Goal: Task Accomplishment & Management: Manage account settings

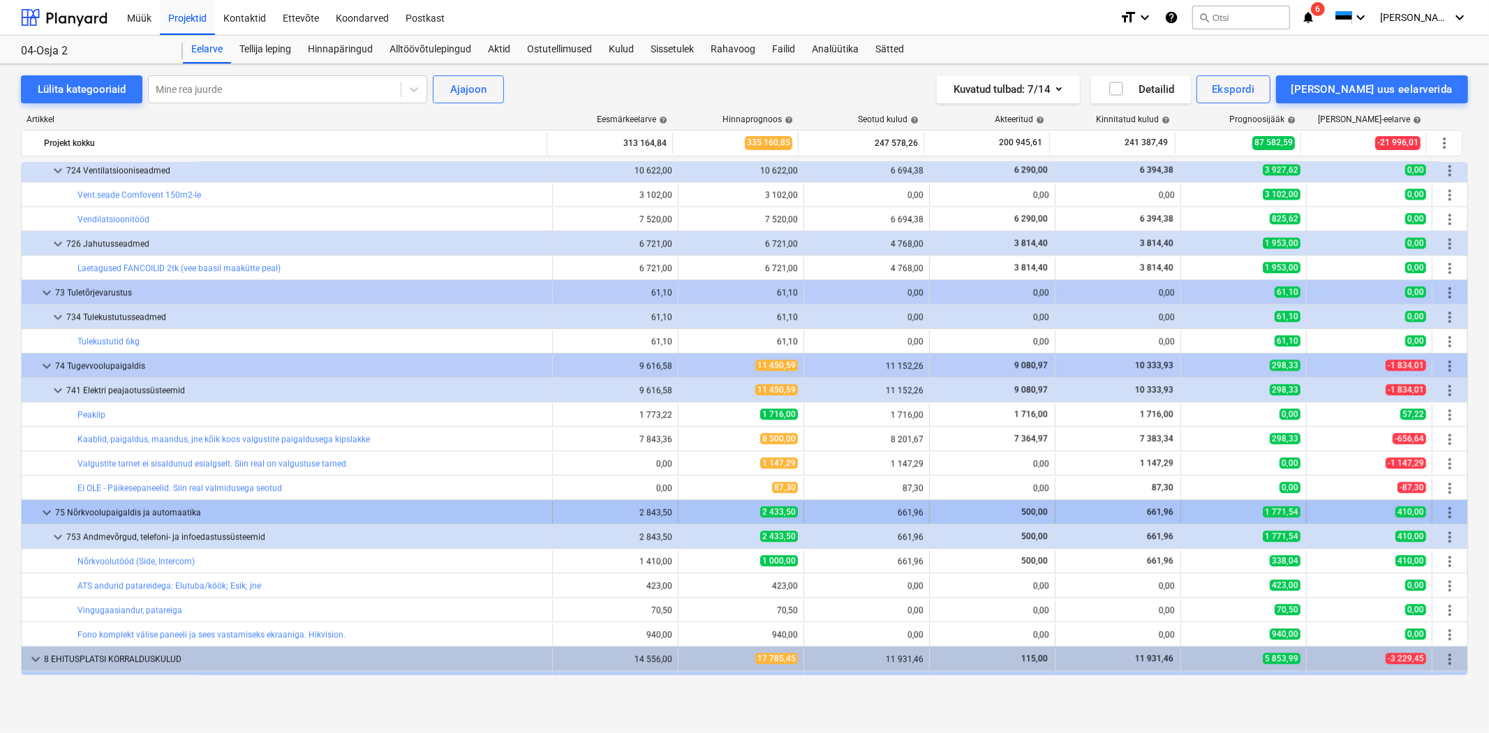
scroll to position [7314, 0]
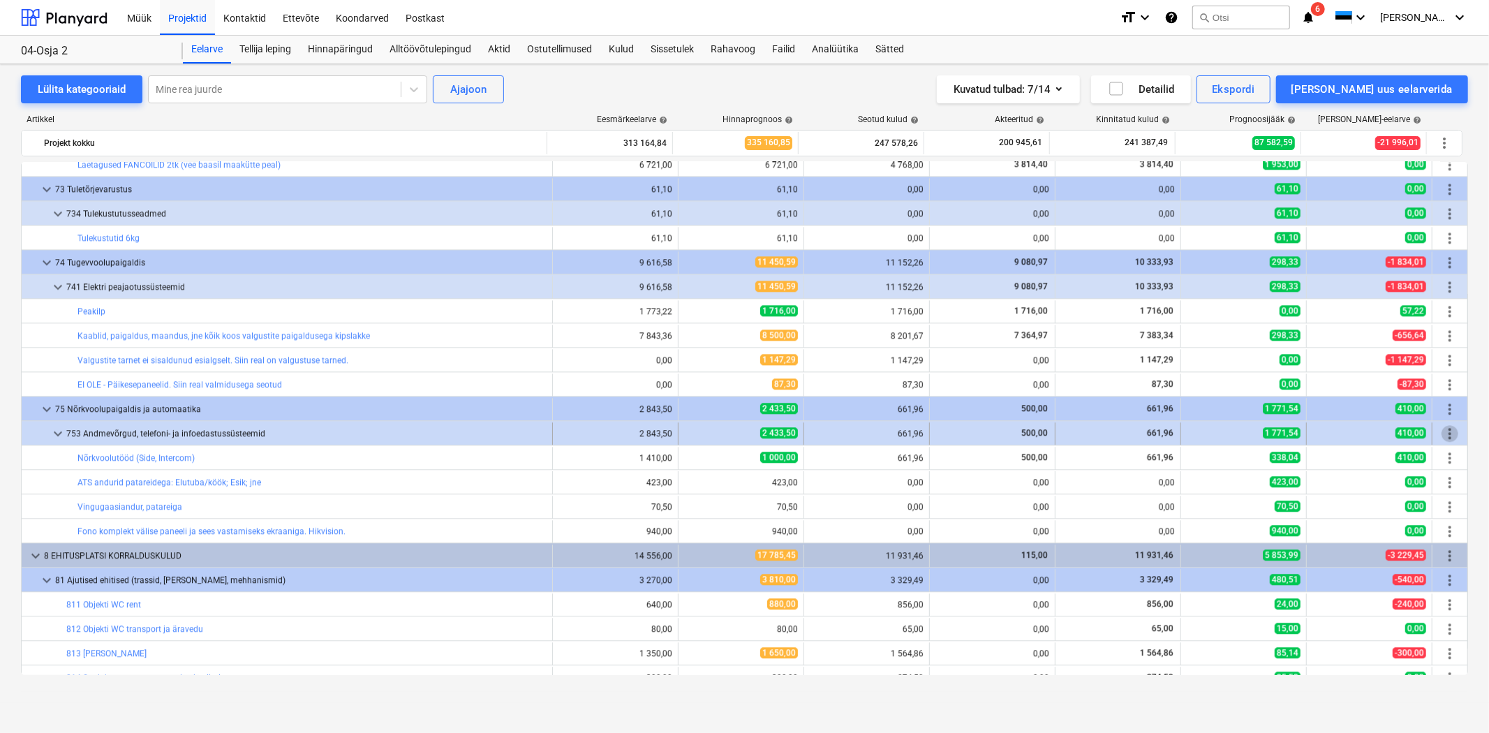
click at [1445, 437] on span "more_vert" at bounding box center [1449, 433] width 17 height 17
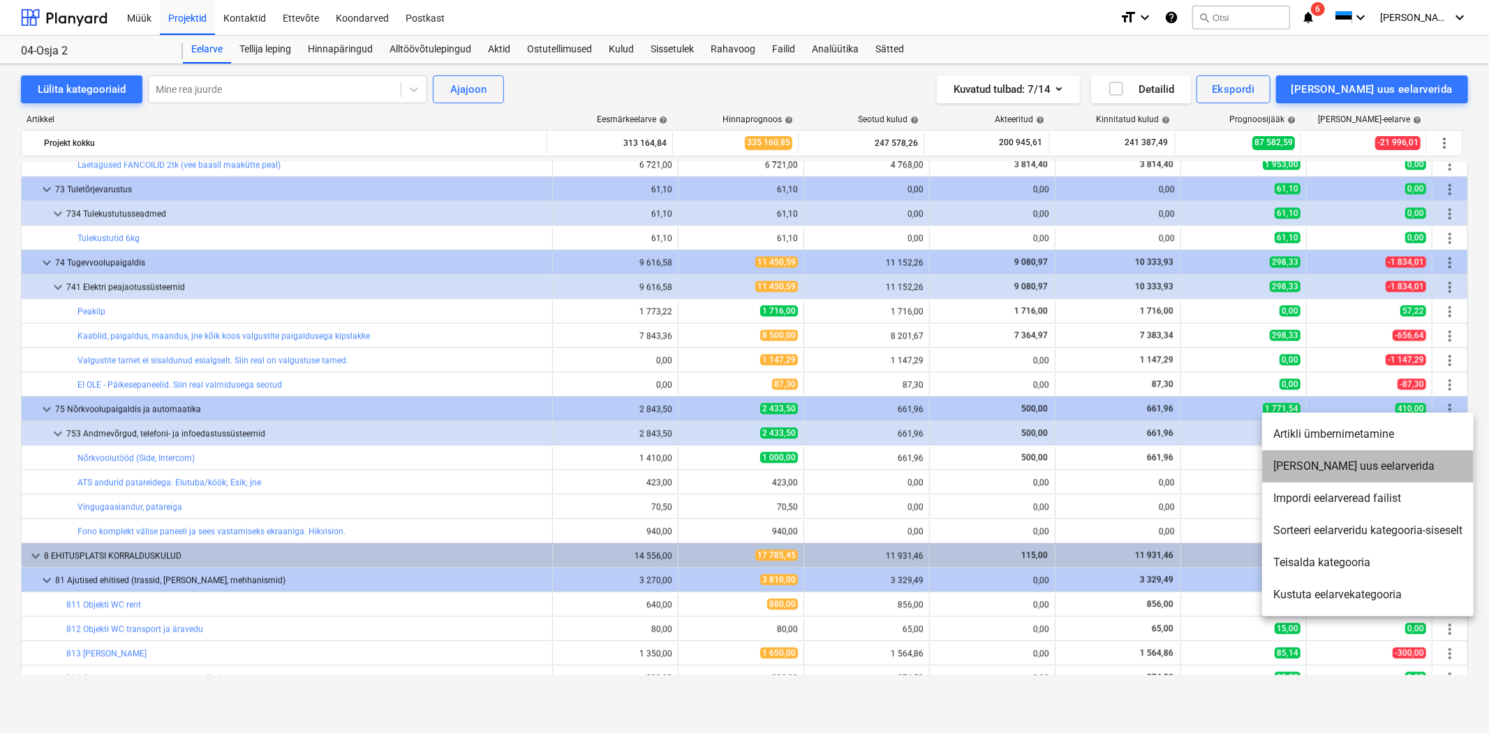
click at [1434, 458] on li "[PERSON_NAME] uus eelarverida" at bounding box center [1367, 466] width 211 height 32
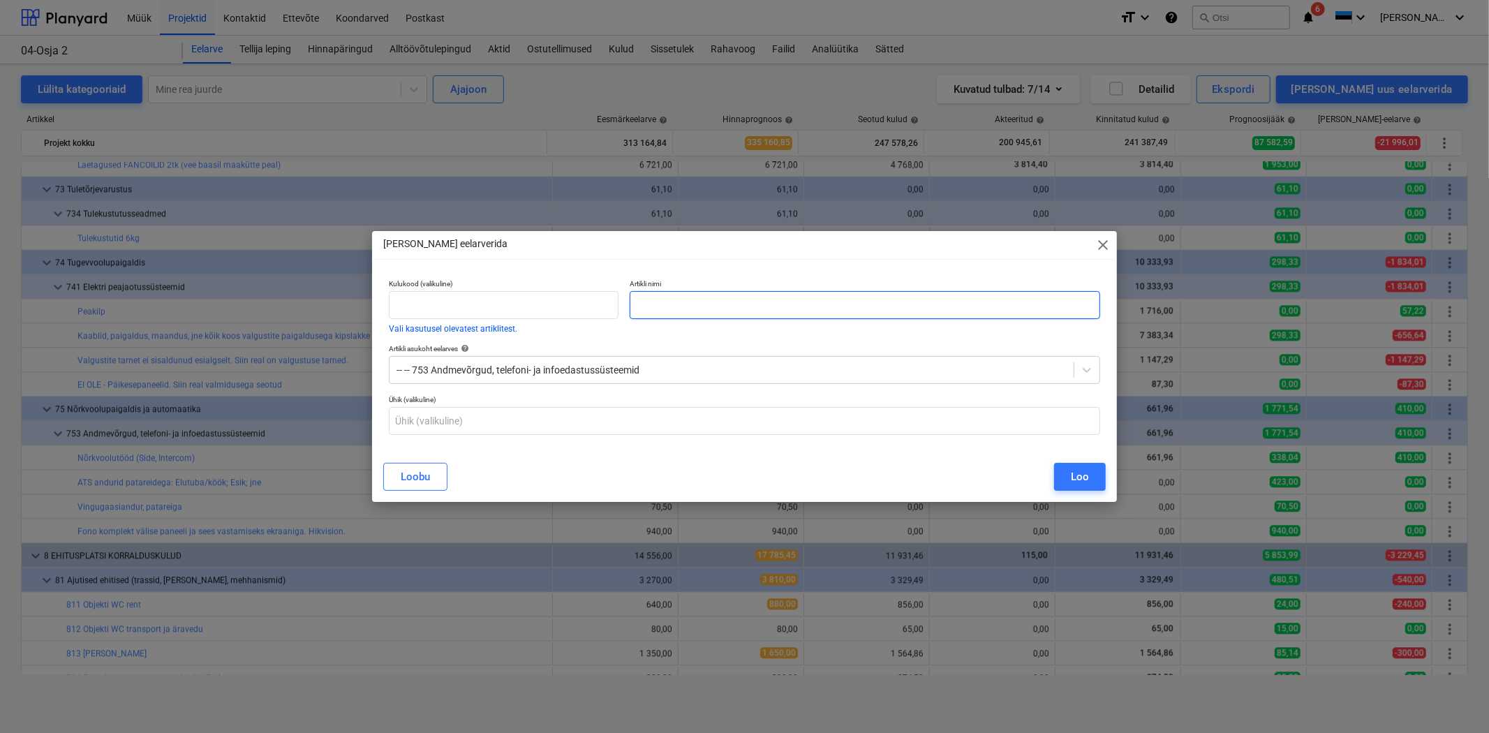
click at [660, 304] on input "text" at bounding box center [865, 305] width 470 height 28
type input "AIROBOT 24V automaatikaga seotud lisatööd"
click at [388, 447] on div "Kulukood (valikuline) Vali kasutusel olevatest artiklitest. Artikli nimi AIROBO…" at bounding box center [744, 363] width 745 height 179
click at [392, 471] on button "Loobu" at bounding box center [415, 477] width 64 height 28
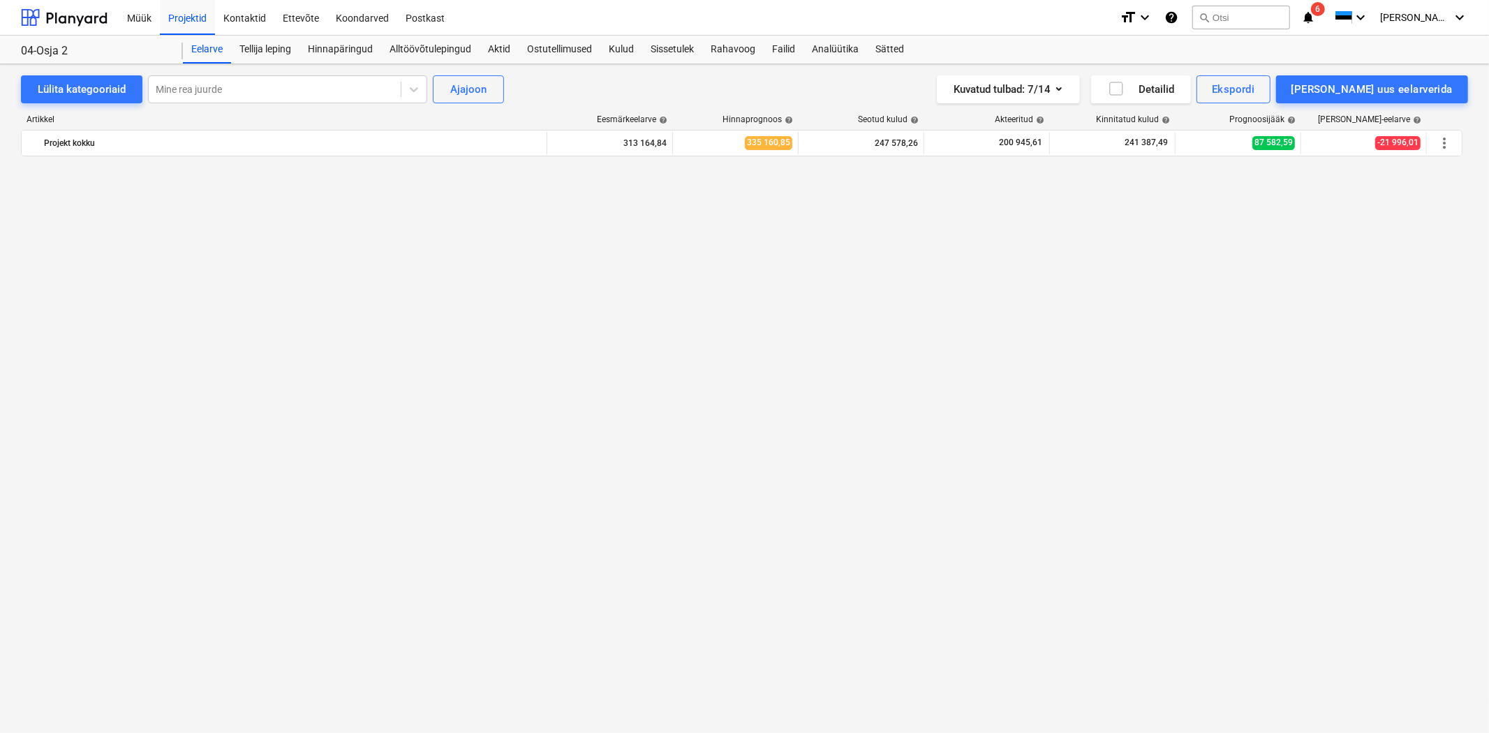
scroll to position [8452, 0]
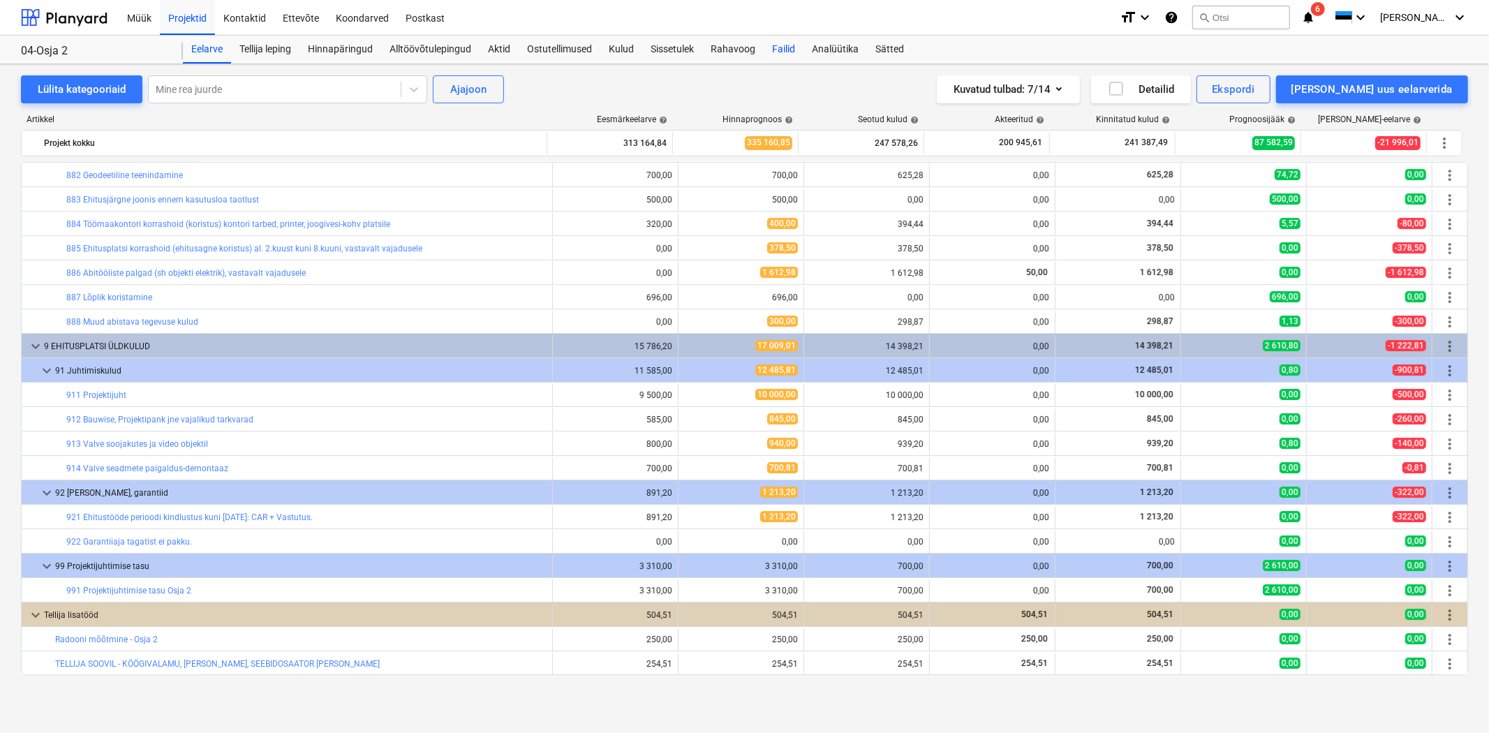
click at [773, 45] on div "Failid" at bounding box center [784, 50] width 40 height 28
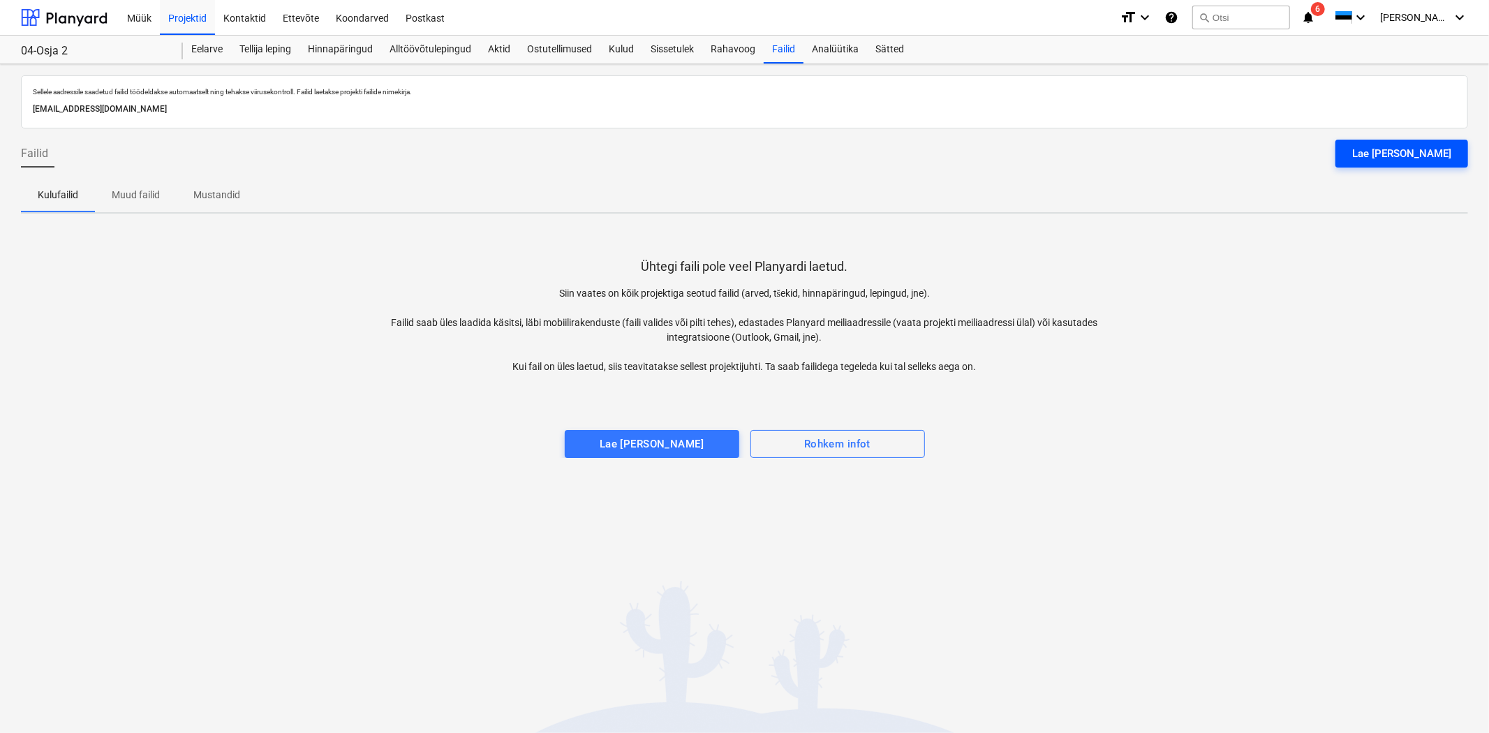
click at [1406, 149] on div "Lae [PERSON_NAME]" at bounding box center [1401, 153] width 99 height 18
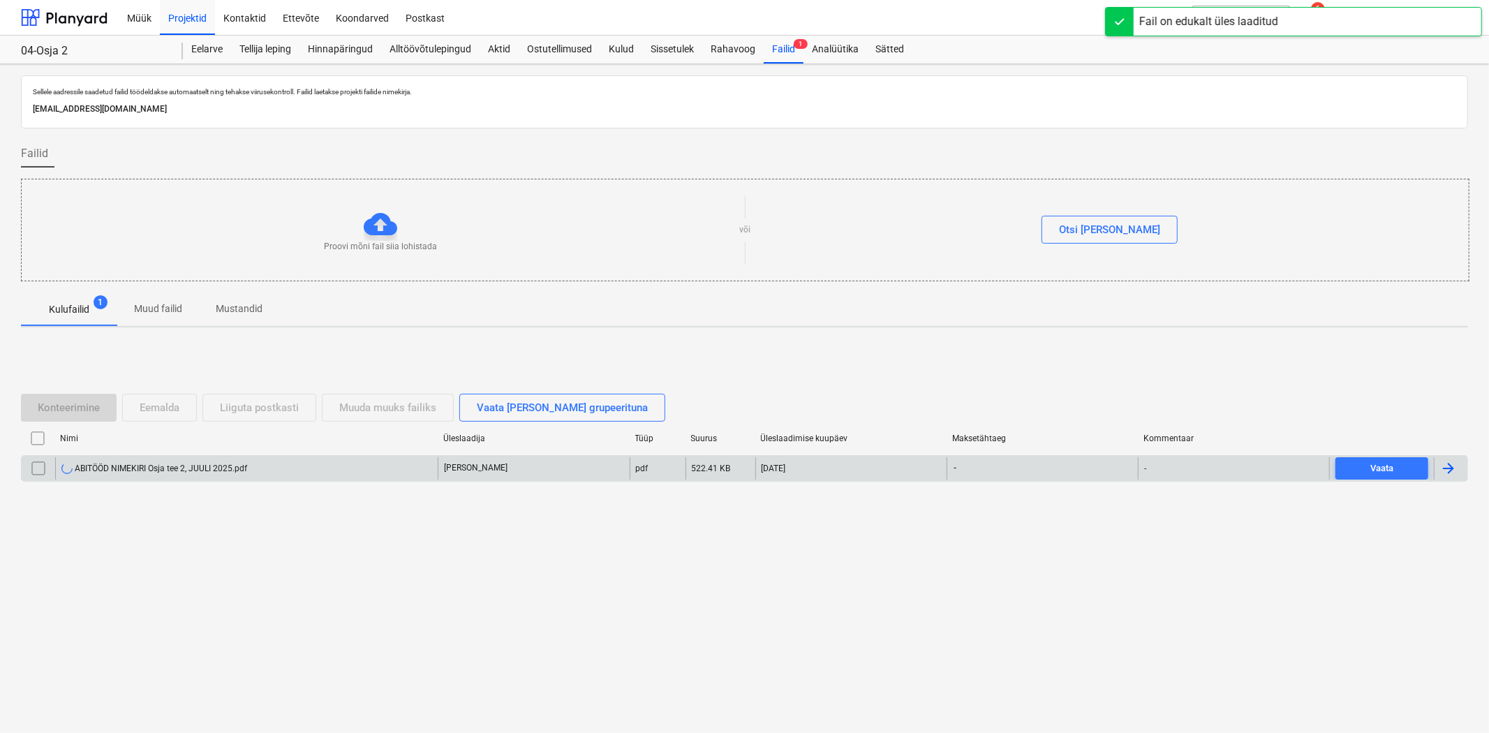
click at [129, 469] on div "ABITÖÖD NIMEKIRI Osja tee 2, JUULI 2025.pdf" at bounding box center [154, 468] width 186 height 11
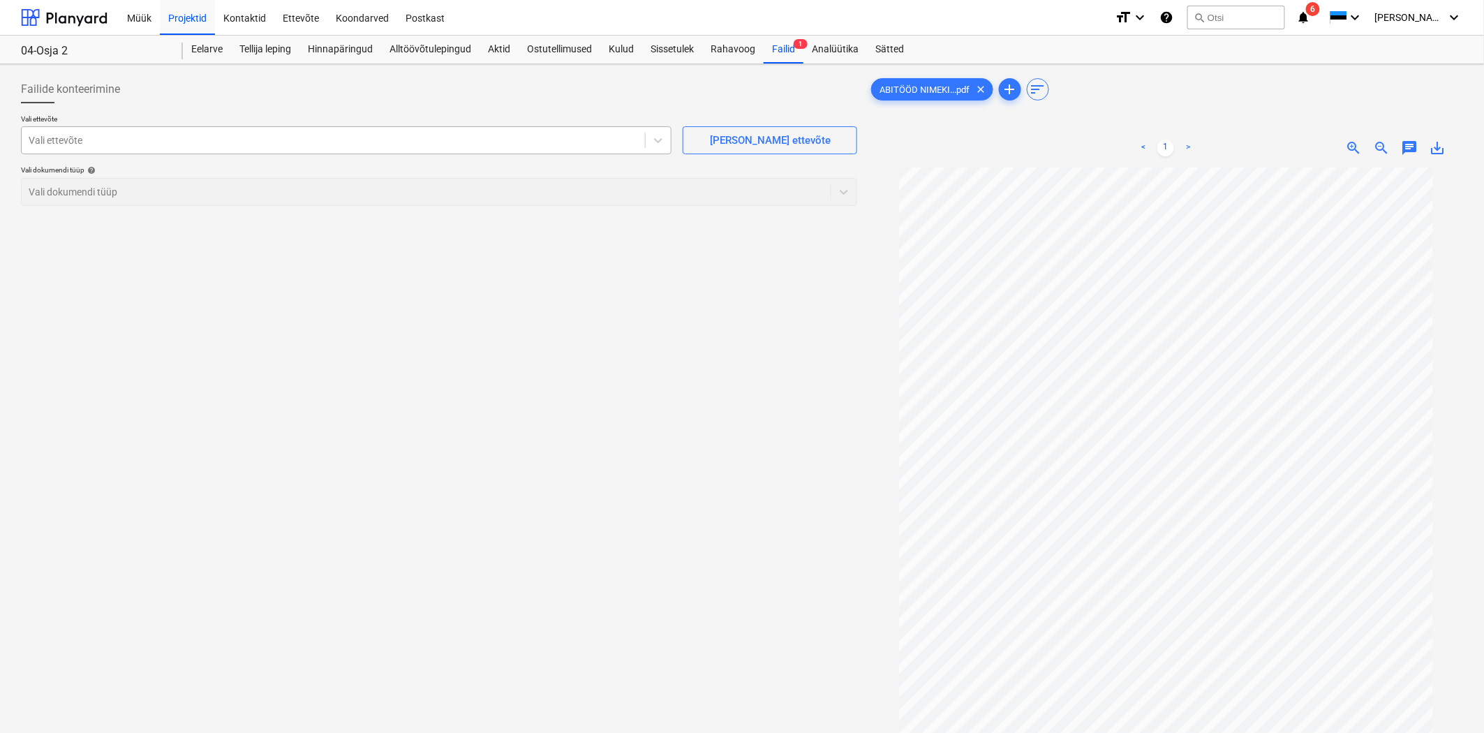
click at [264, 143] on div at bounding box center [333, 140] width 609 height 14
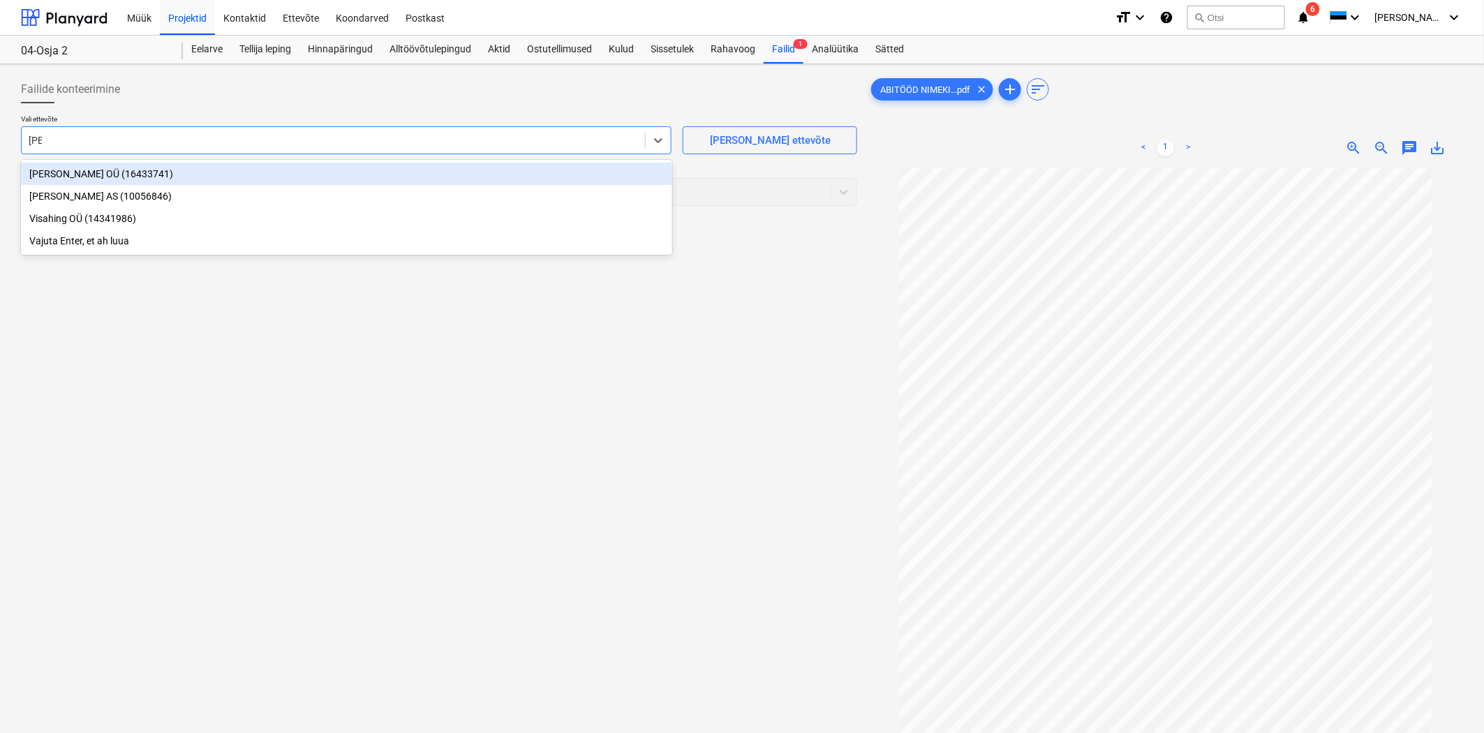
type input "ahor"
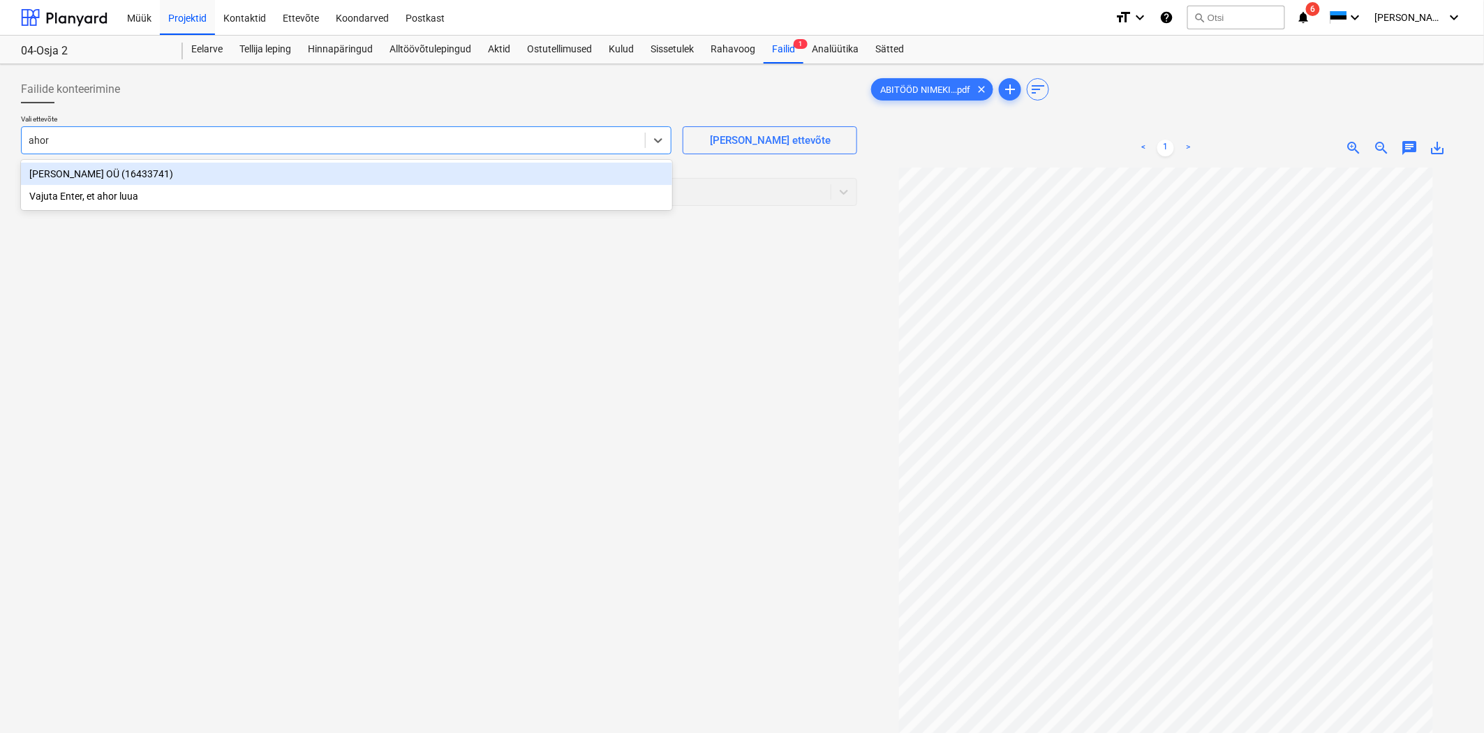
click at [147, 170] on div "[PERSON_NAME] OÜ (16433741)" at bounding box center [346, 174] width 651 height 22
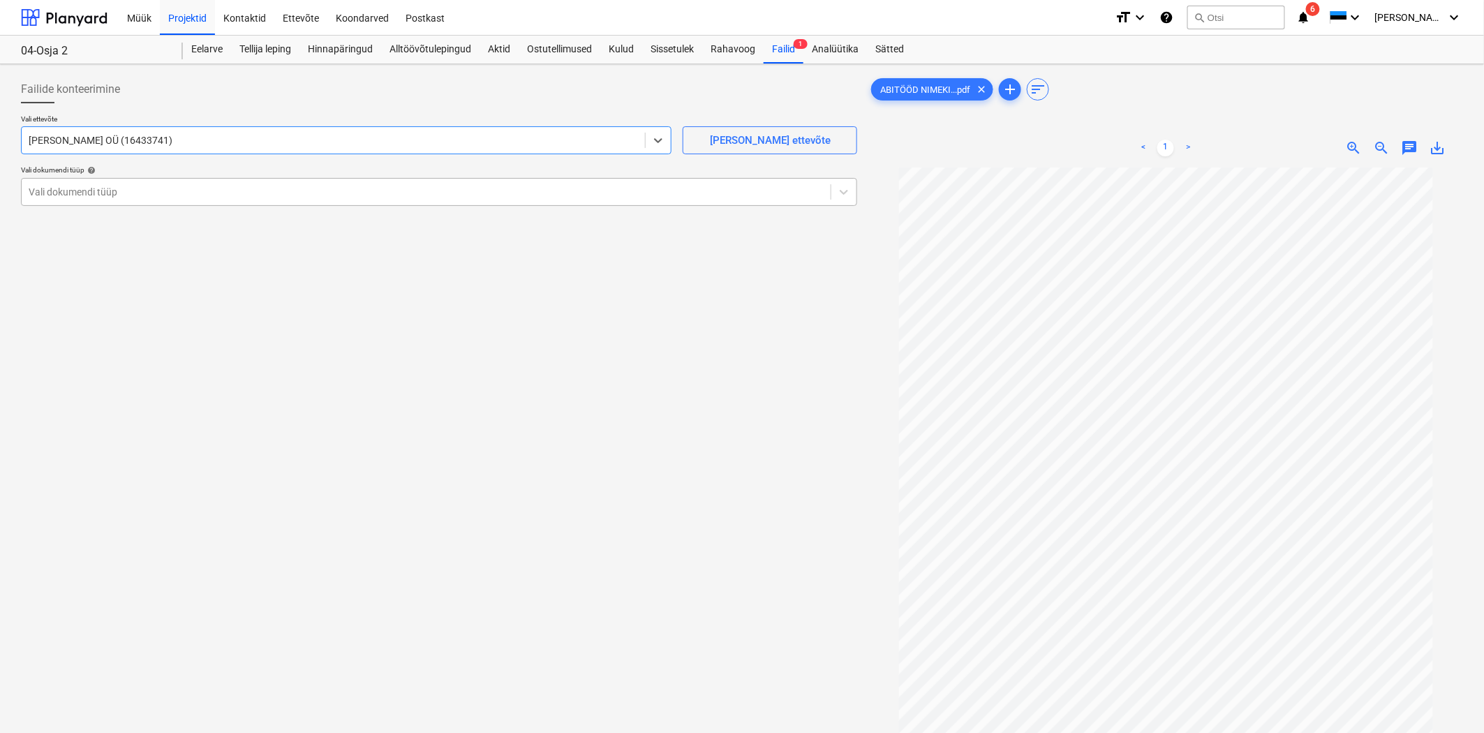
click at [114, 198] on div at bounding box center [426, 192] width 795 height 14
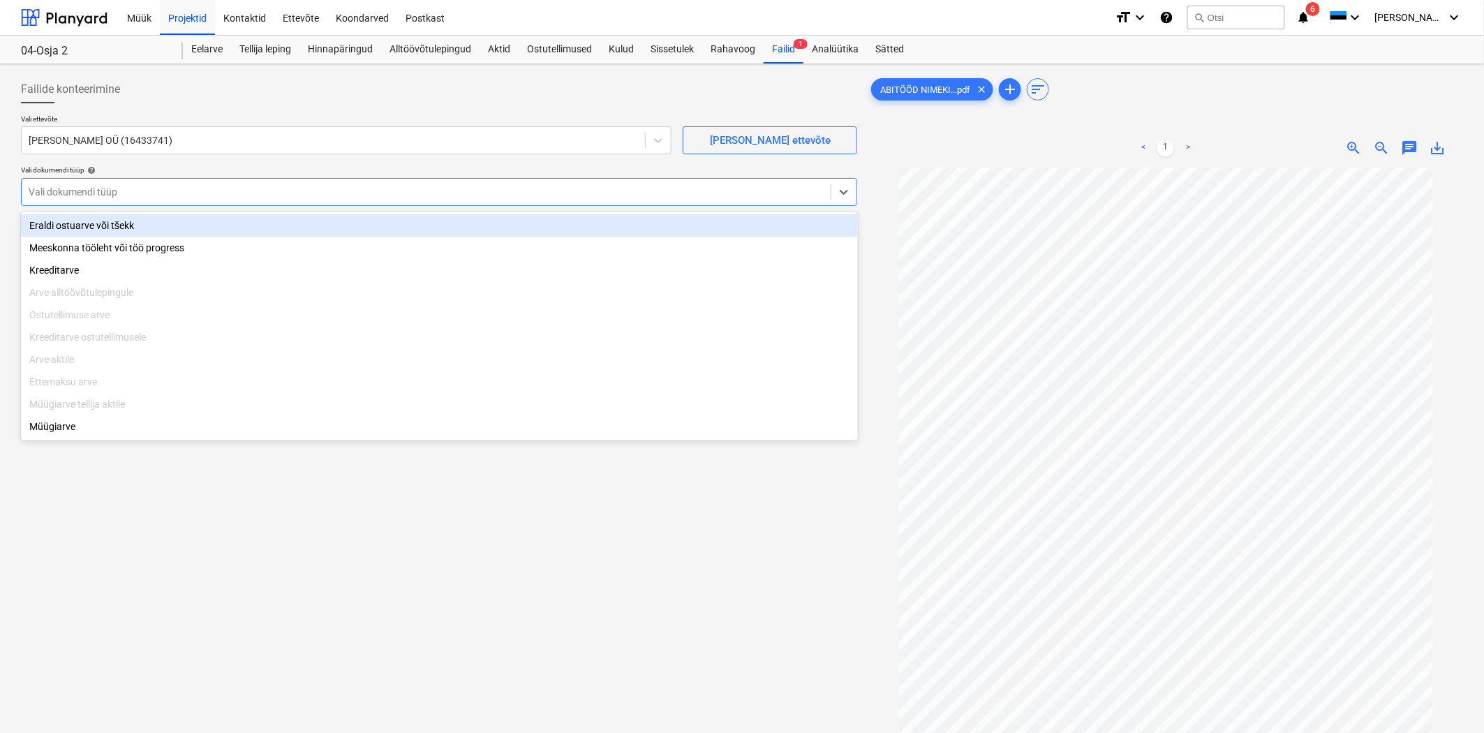
click at [75, 232] on div "Eraldi ostuarve või tšekk" at bounding box center [439, 225] width 837 height 22
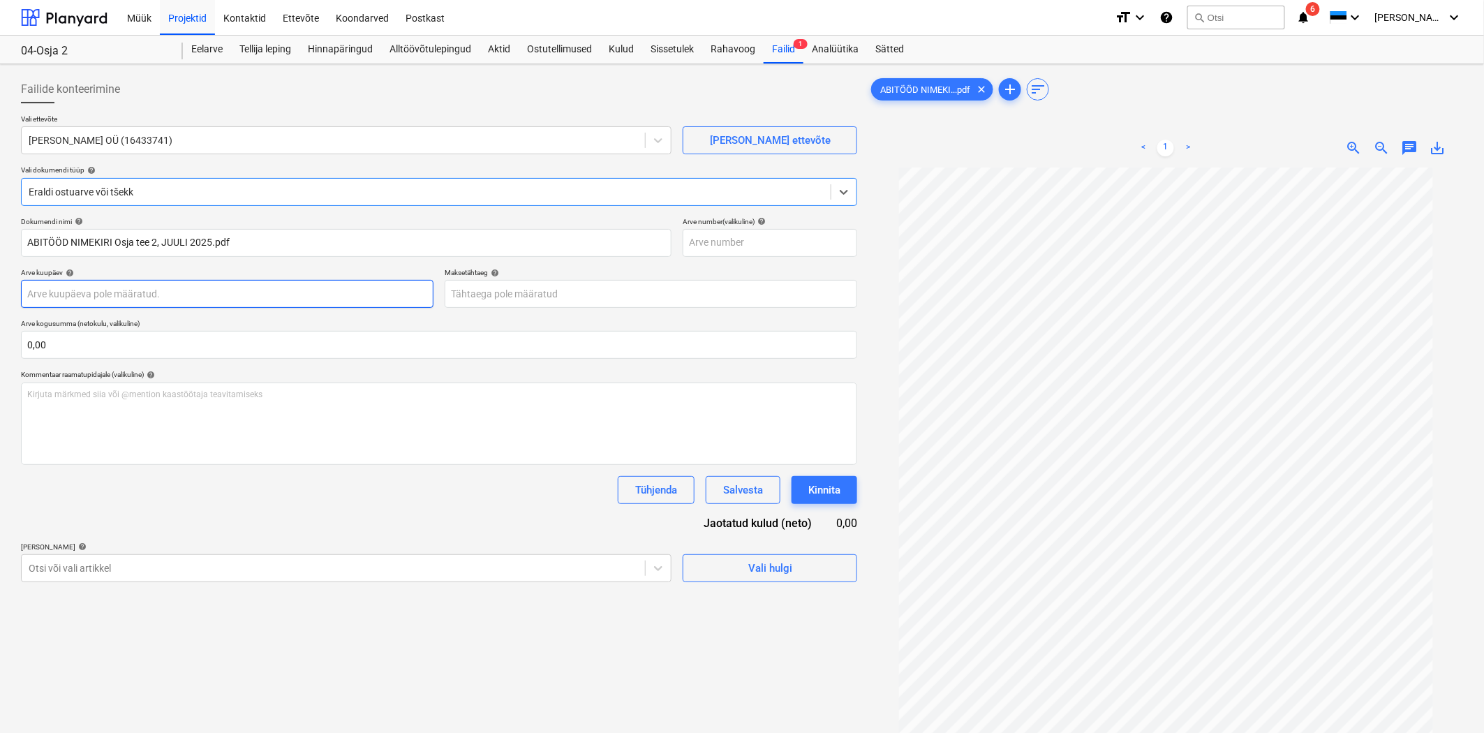
click at [53, 293] on body "Müük Projektid Kontaktid Ettevõte Koondarved Postkast format_size keyboard_arro…" at bounding box center [742, 366] width 1484 height 733
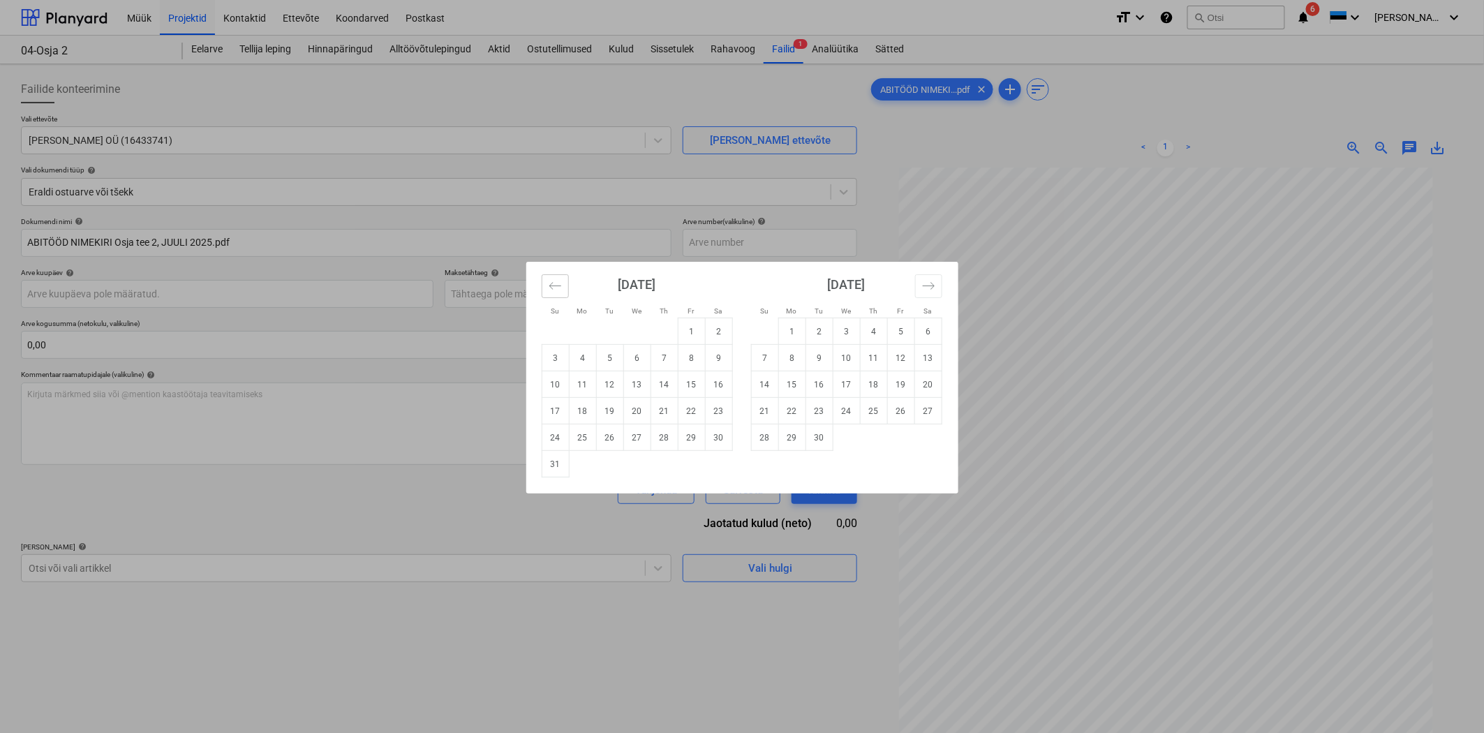
click at [562, 285] on button "Move backward to switch to the previous month." at bounding box center [555, 286] width 27 height 24
click at [616, 338] on td "1" at bounding box center [609, 331] width 27 height 27
type input "[DATE]"
click at [547, 294] on body "Müük Projektid Kontaktid Ettevõte Koondarved Postkast format_size keyboard_arro…" at bounding box center [742, 366] width 1484 height 733
click at [555, 294] on button "Move backward to switch to the previous month." at bounding box center [555, 286] width 27 height 24
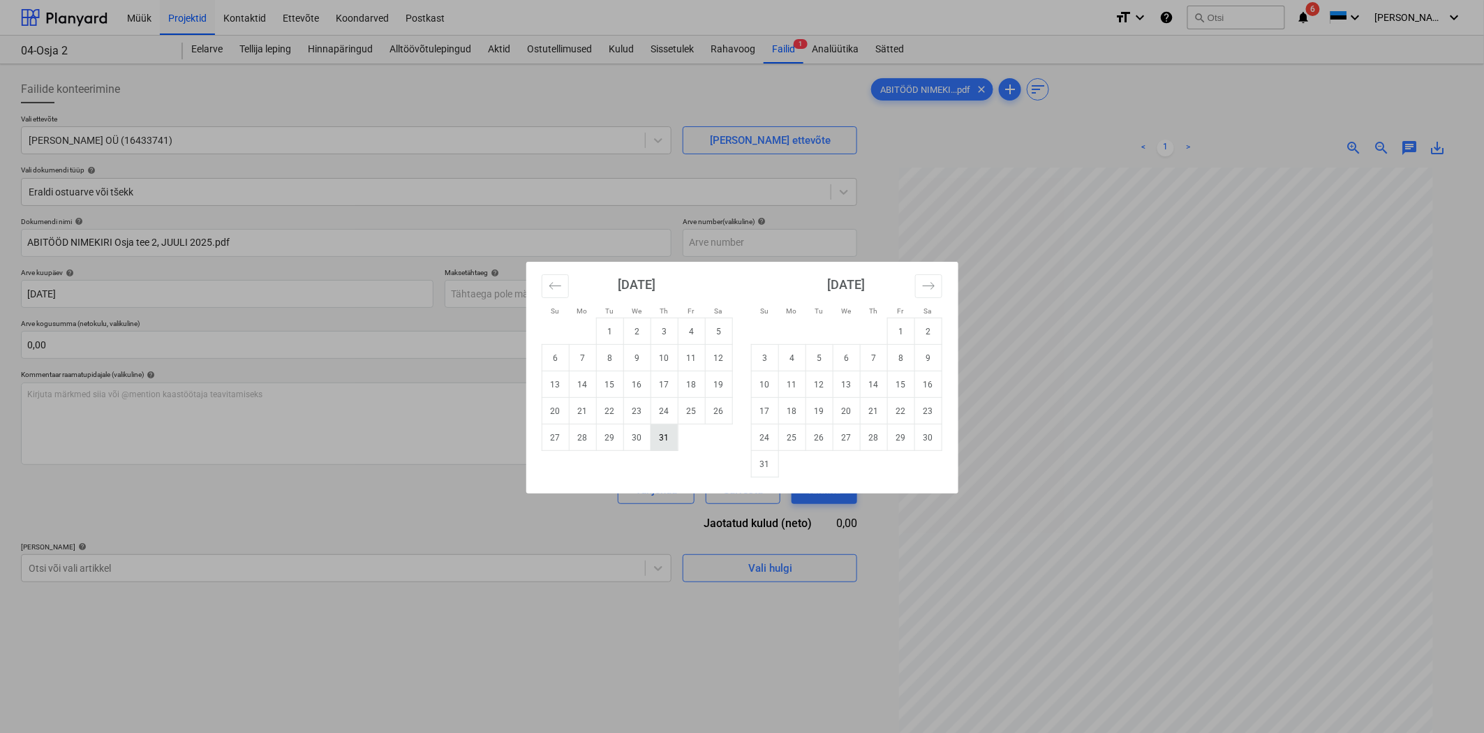
click at [670, 438] on td "31" at bounding box center [663, 437] width 27 height 27
type input "[DATE]"
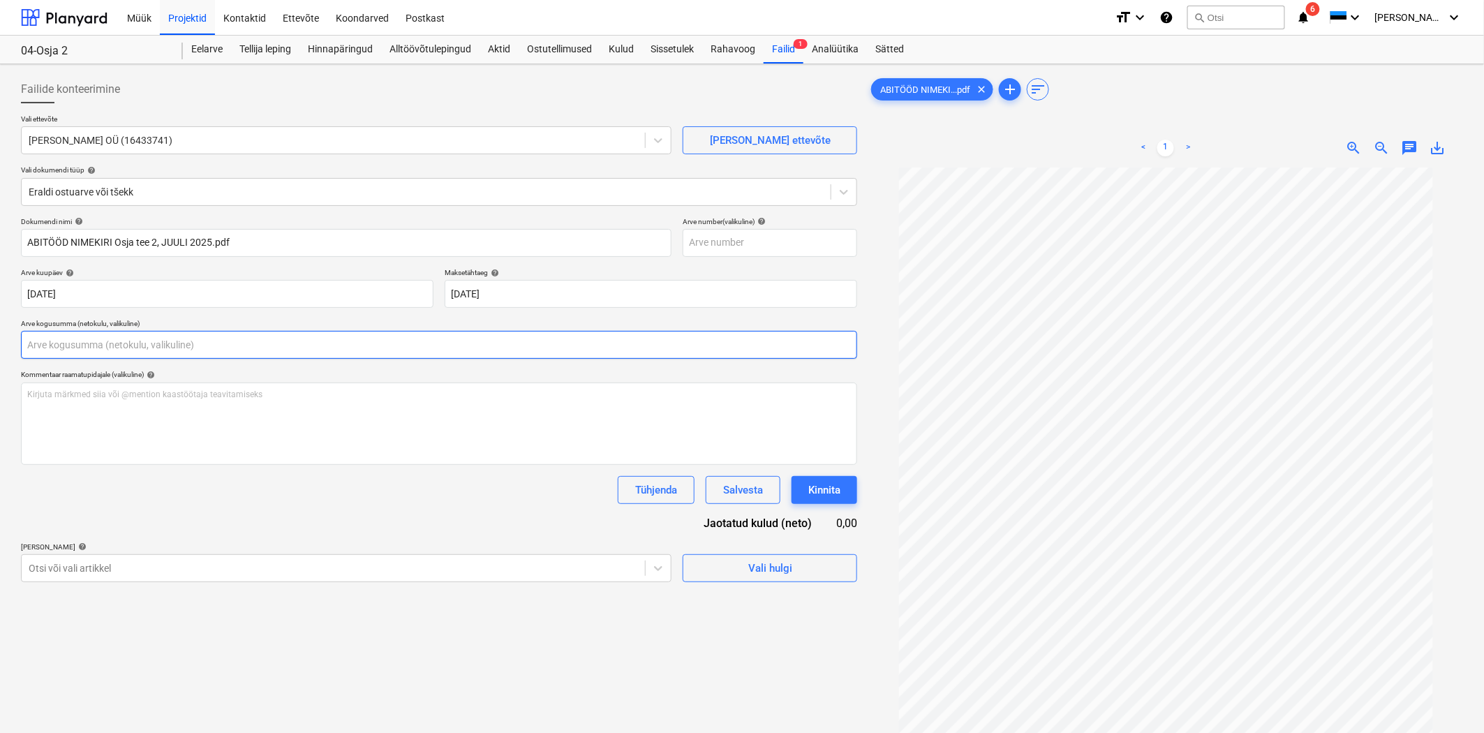
click at [112, 344] on input "text" at bounding box center [439, 345] width 836 height 28
type input "0,00"
click at [85, 335] on input "text" at bounding box center [439, 345] width 836 height 28
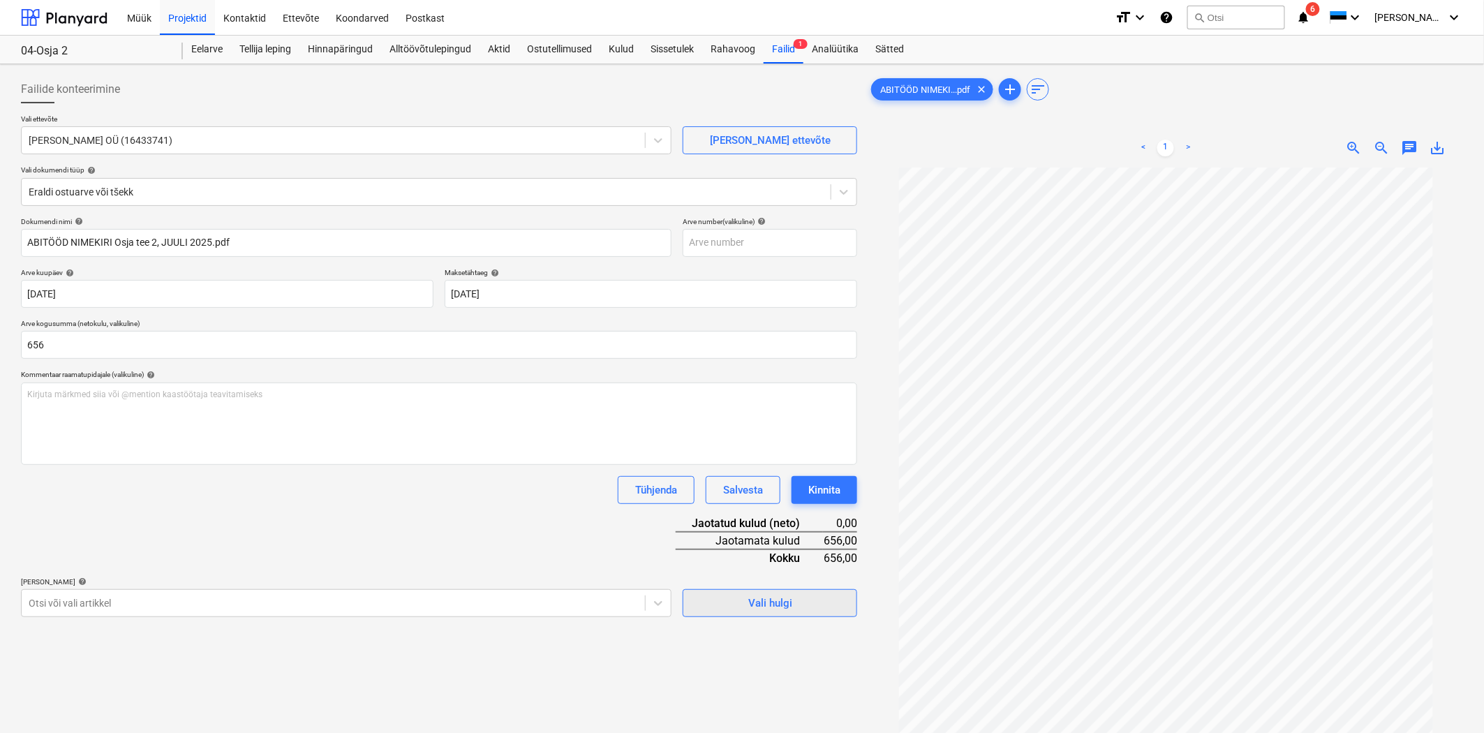
type input "656,00"
click at [752, 605] on div "Vali hulgi" at bounding box center [770, 603] width 44 height 18
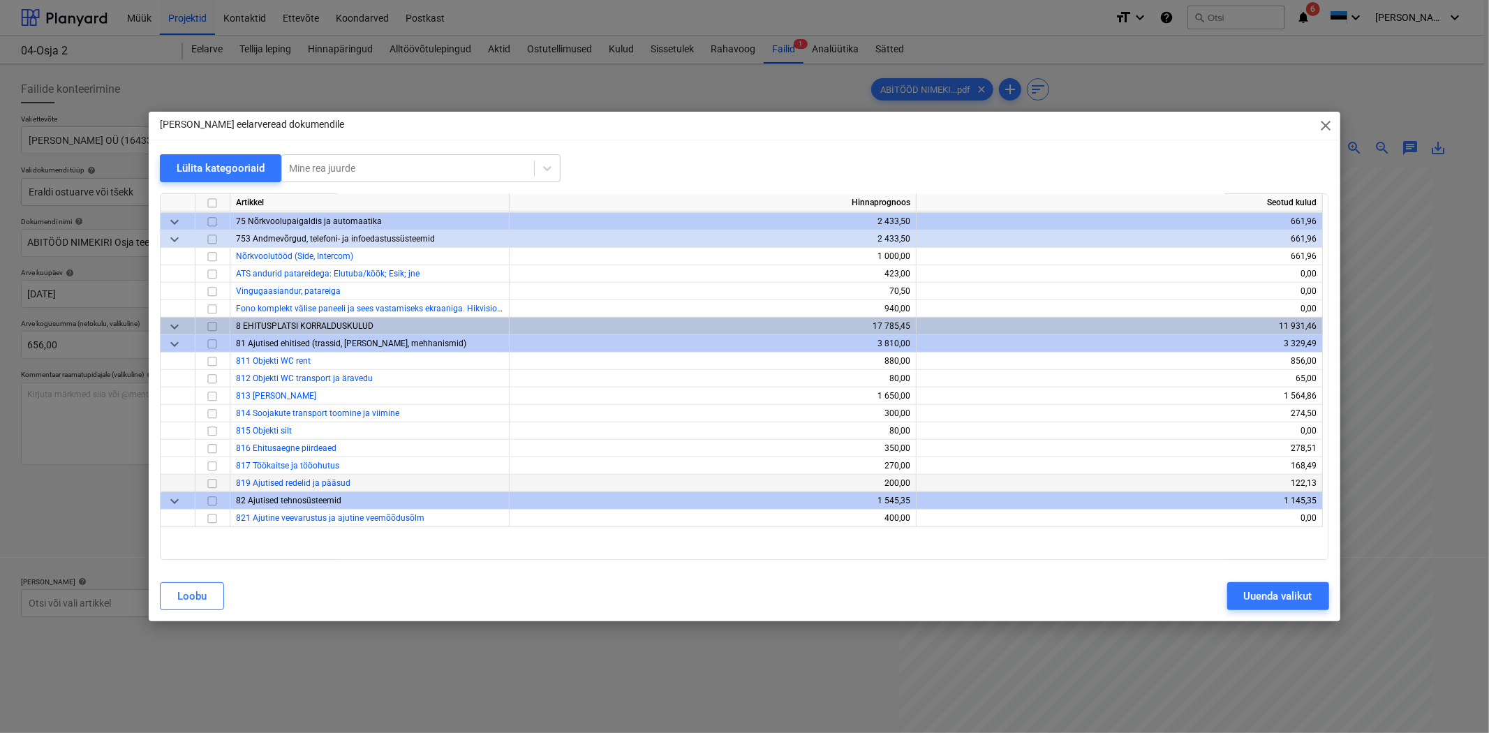
scroll to position [5273, 0]
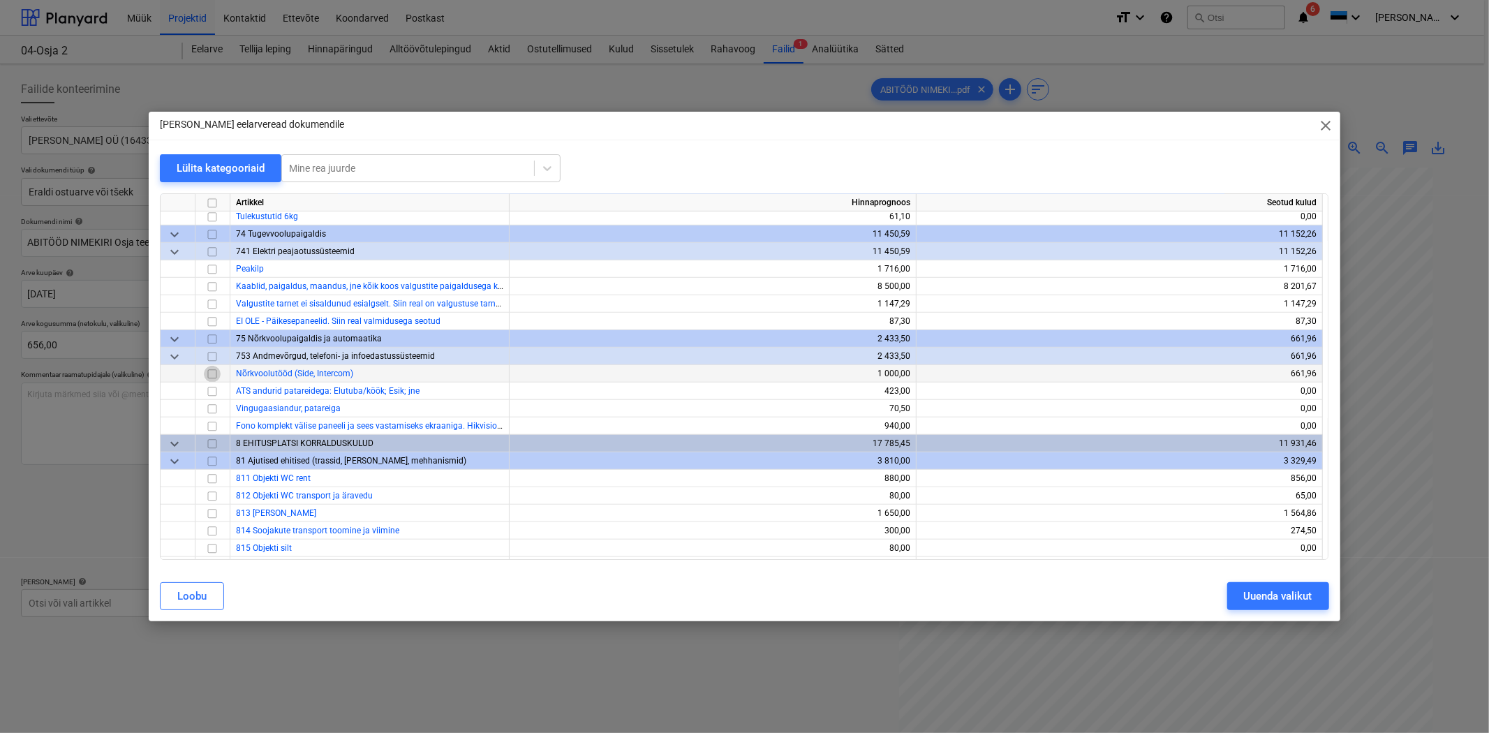
click at [208, 375] on input "checkbox" at bounding box center [212, 374] width 17 height 17
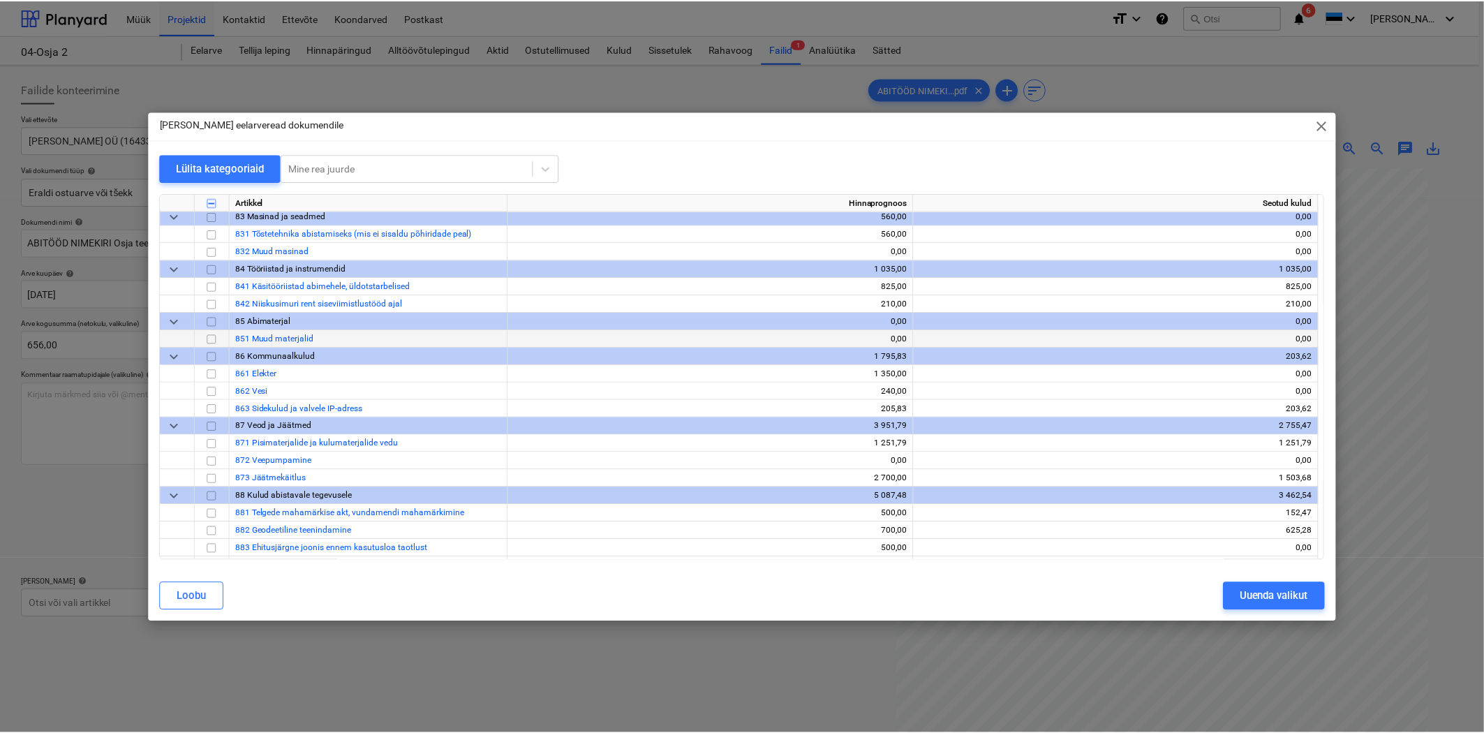
scroll to position [5893, 0]
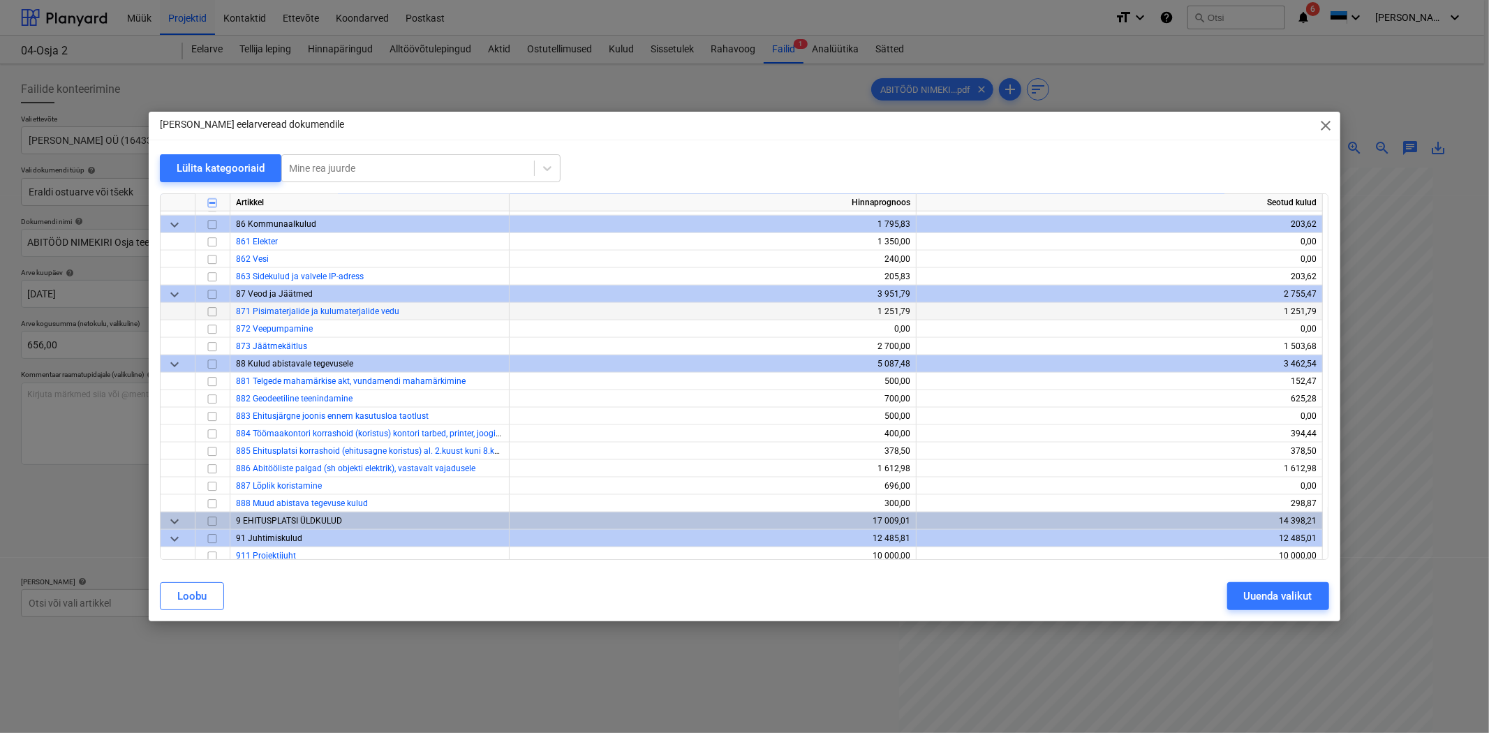
click at [211, 313] on input "checkbox" at bounding box center [212, 312] width 17 height 17
click at [208, 344] on input "checkbox" at bounding box center [212, 346] width 17 height 17
click at [214, 470] on input "checkbox" at bounding box center [212, 469] width 17 height 17
click at [1269, 597] on div "Uuenda valikut" at bounding box center [1278, 596] width 68 height 18
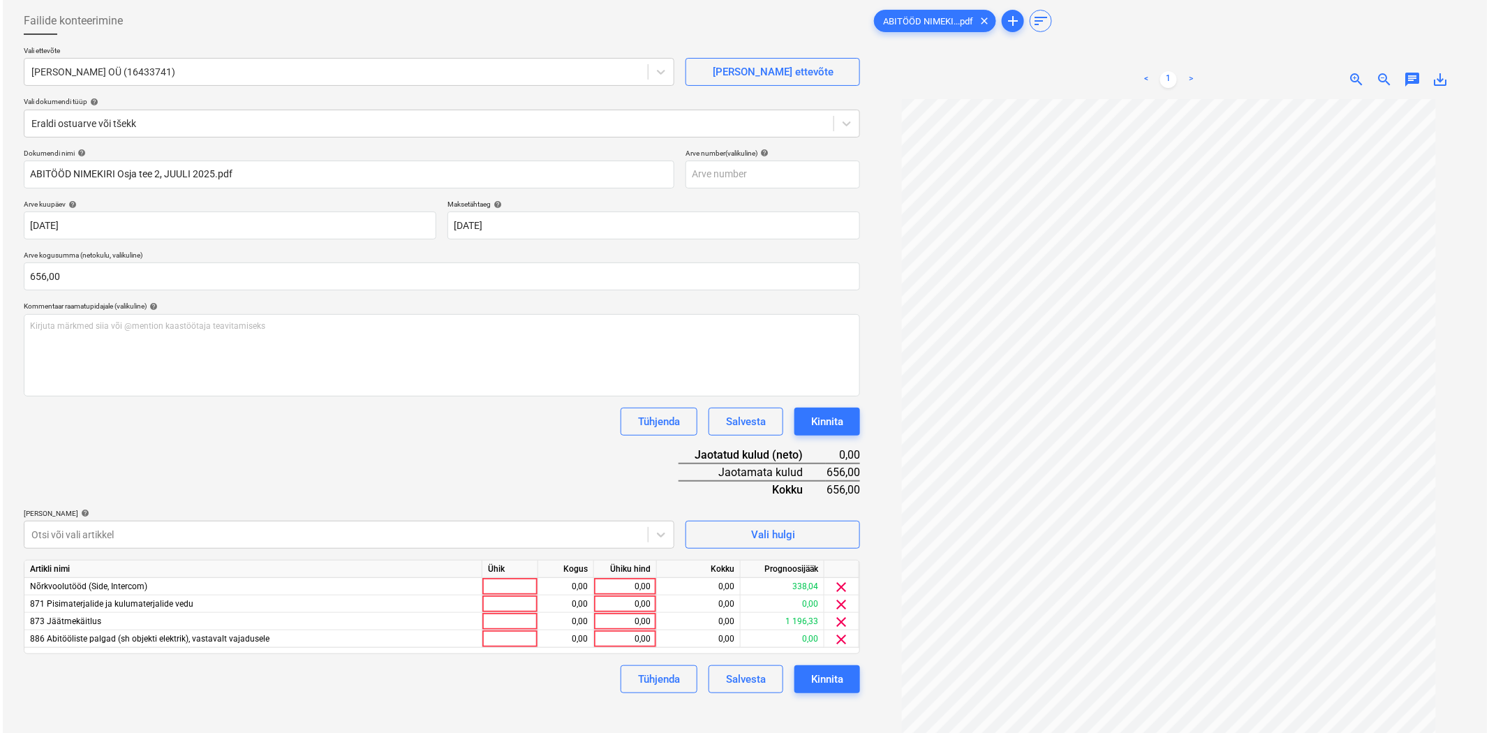
scroll to position [103, 0]
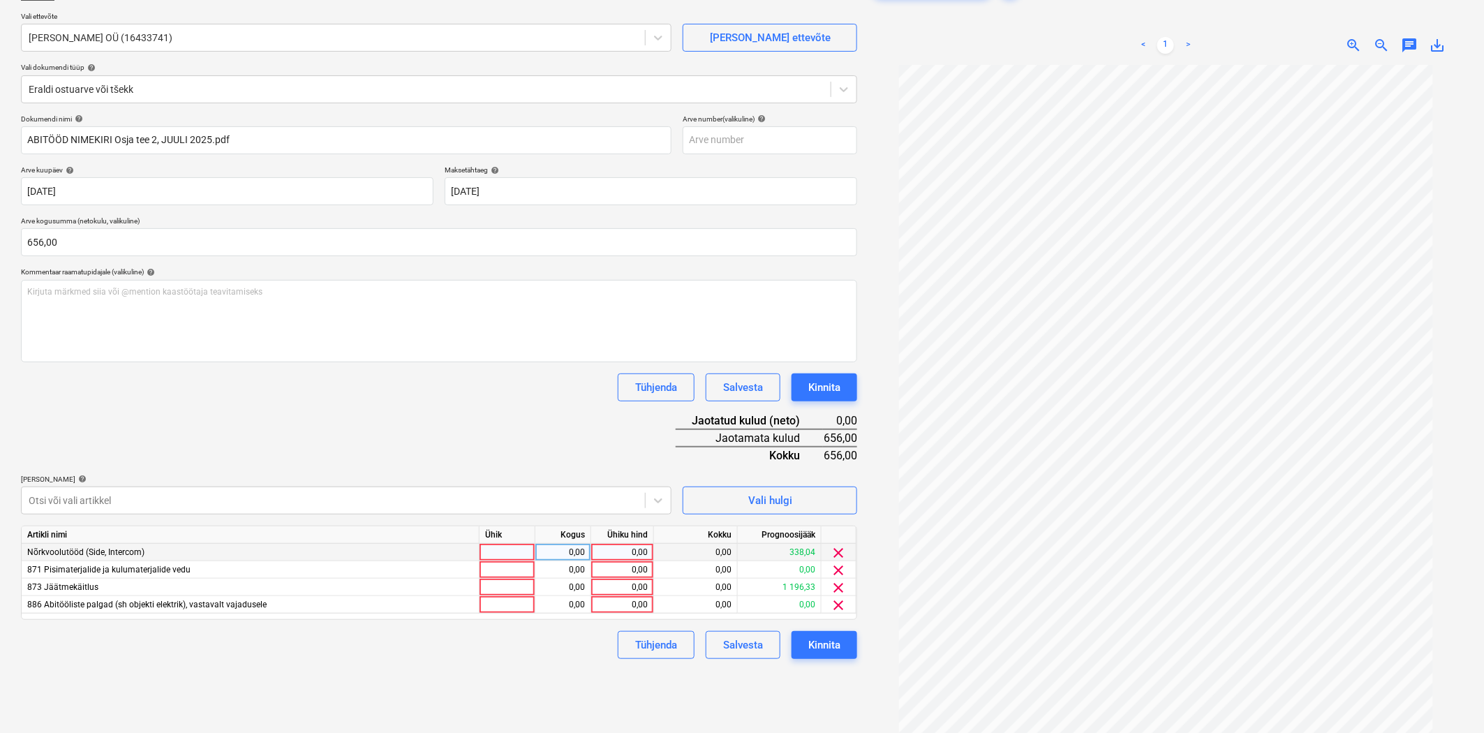
click at [631, 550] on div "0,00" at bounding box center [622, 552] width 51 height 17
type input "48"
click at [604, 569] on div "0,00" at bounding box center [622, 569] width 51 height 17
type input "64"
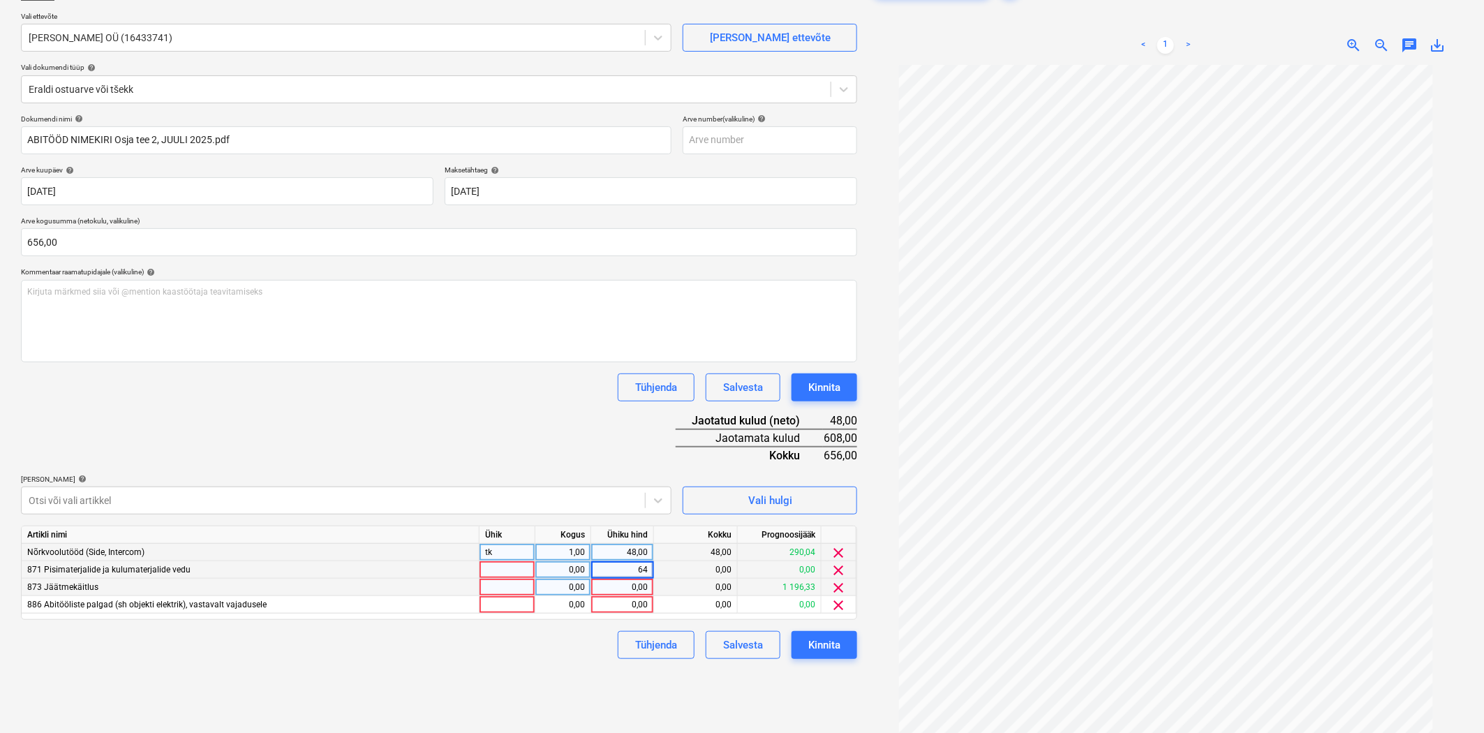
click at [628, 588] on div "0,00" at bounding box center [622, 587] width 51 height 17
type input "184"
click at [636, 601] on div "0,00" at bounding box center [622, 604] width 51 height 17
type input "360"
click at [561, 652] on div "Tühjenda Salvesta Kinnita" at bounding box center [439, 645] width 836 height 28
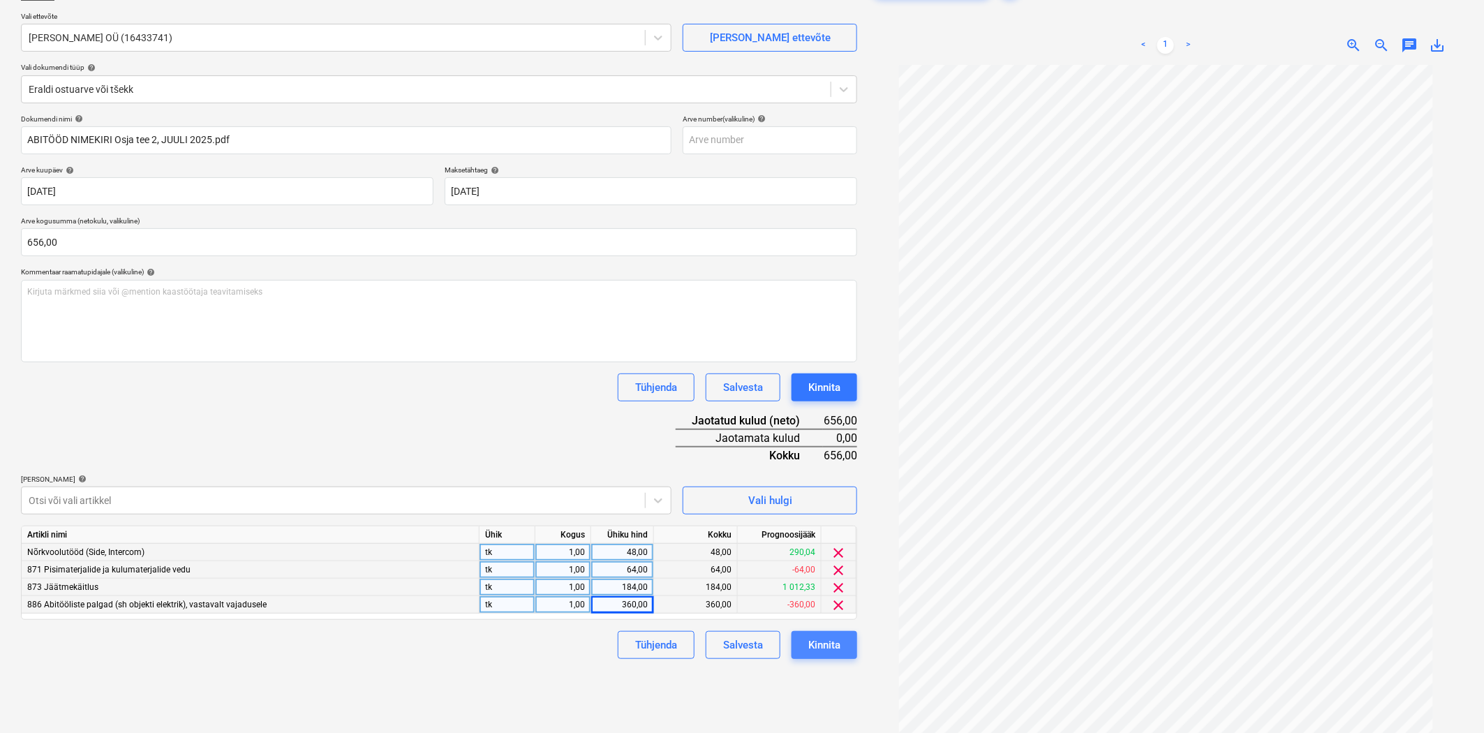
click at [812, 636] on div "Kinnita" at bounding box center [824, 645] width 32 height 18
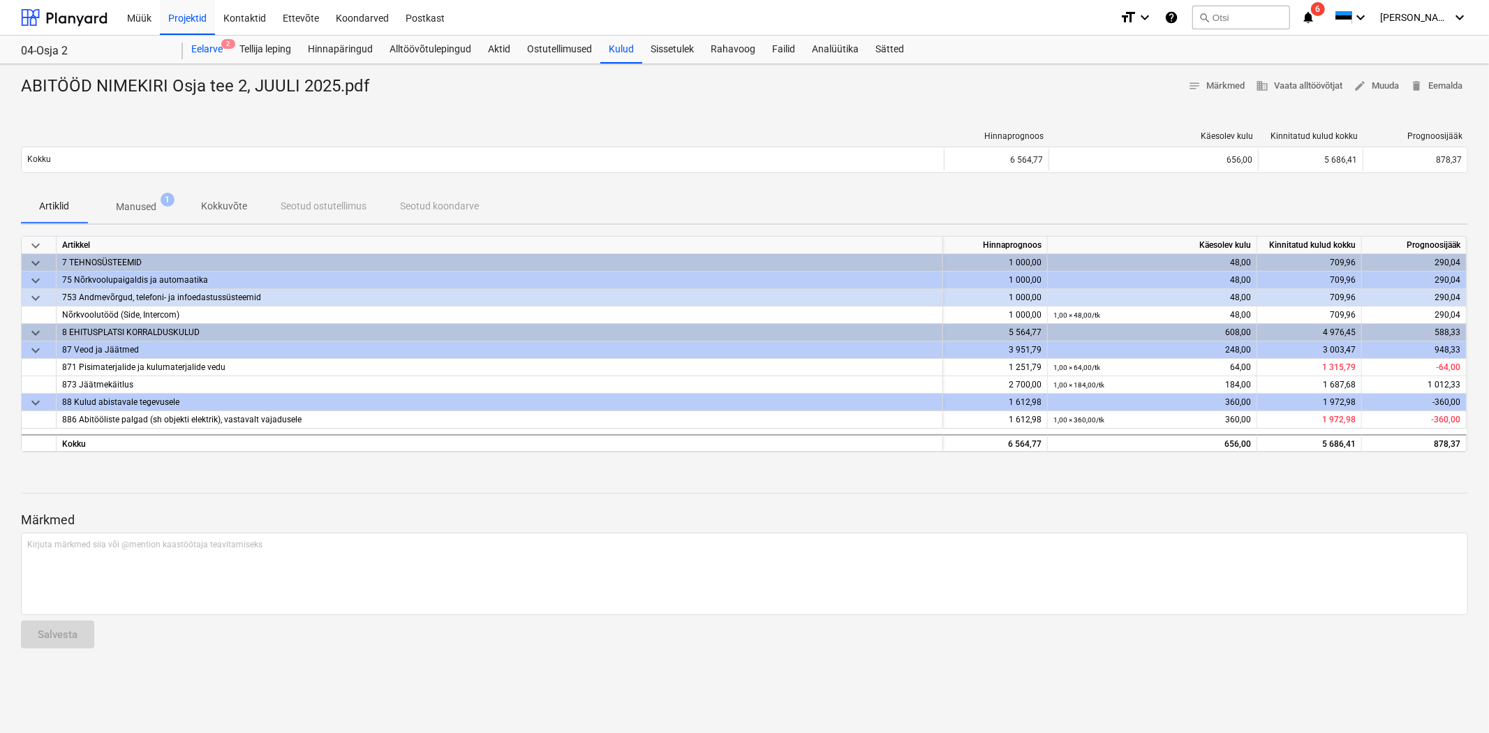
click at [227, 45] on span "2" at bounding box center [228, 44] width 14 height 10
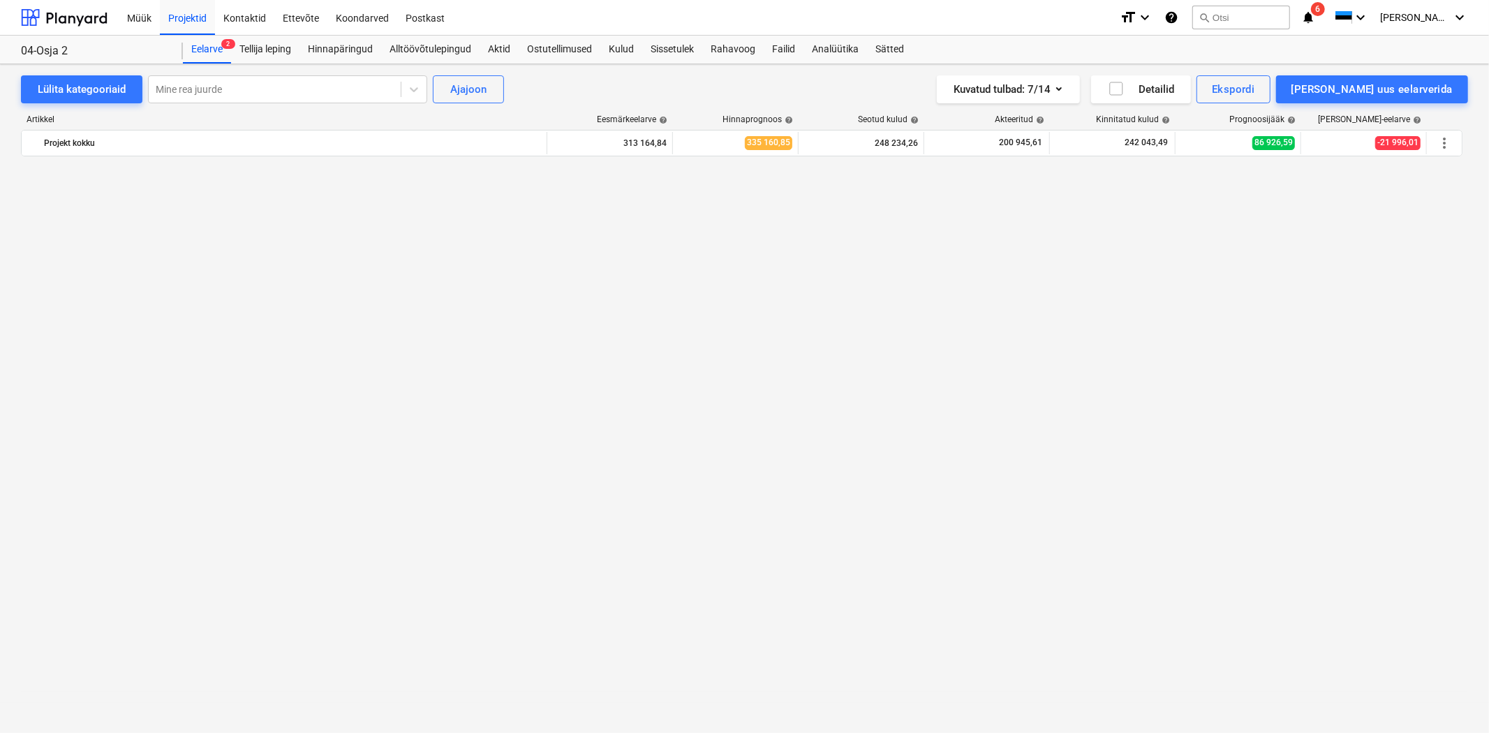
scroll to position [8452, 0]
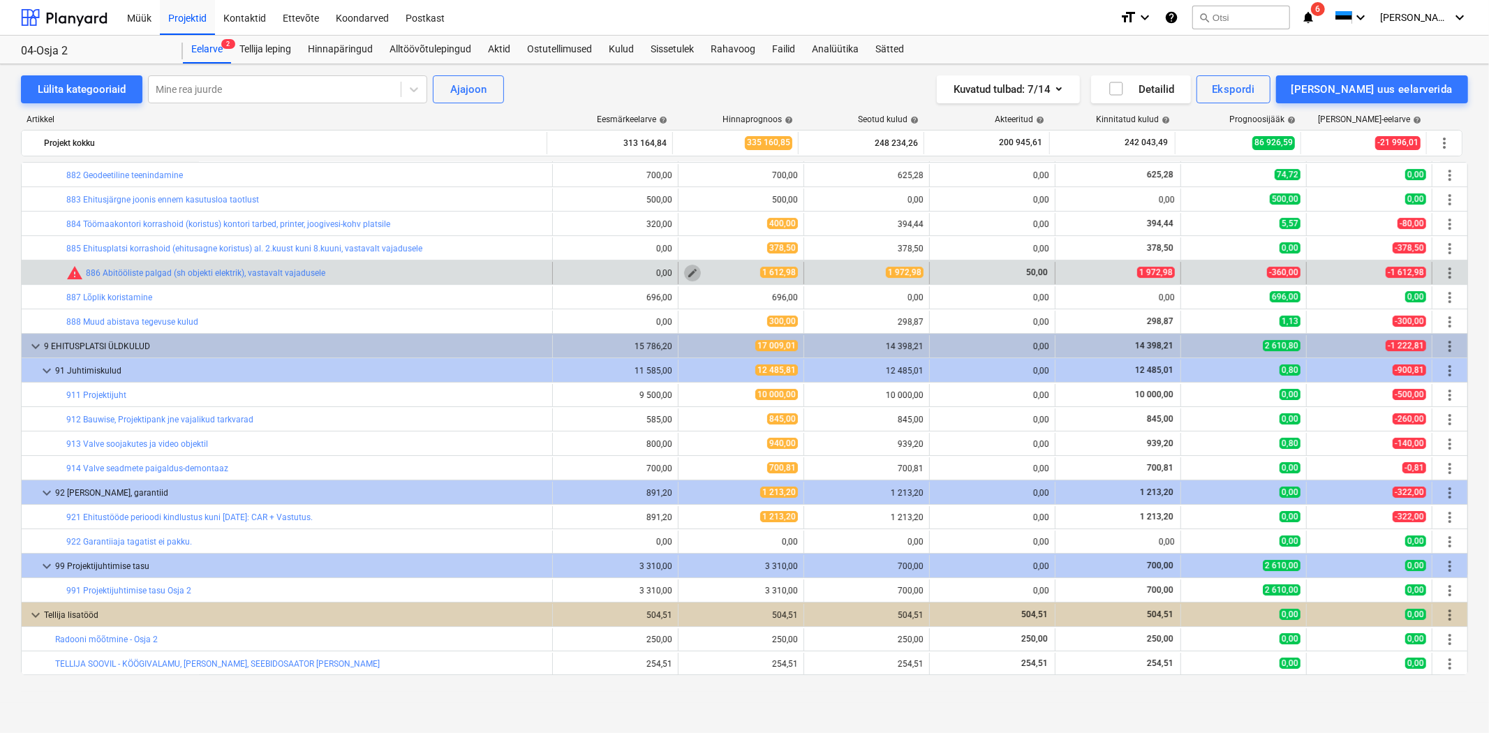
click at [691, 273] on span "edit" at bounding box center [692, 272] width 11 height 11
type textarea "x"
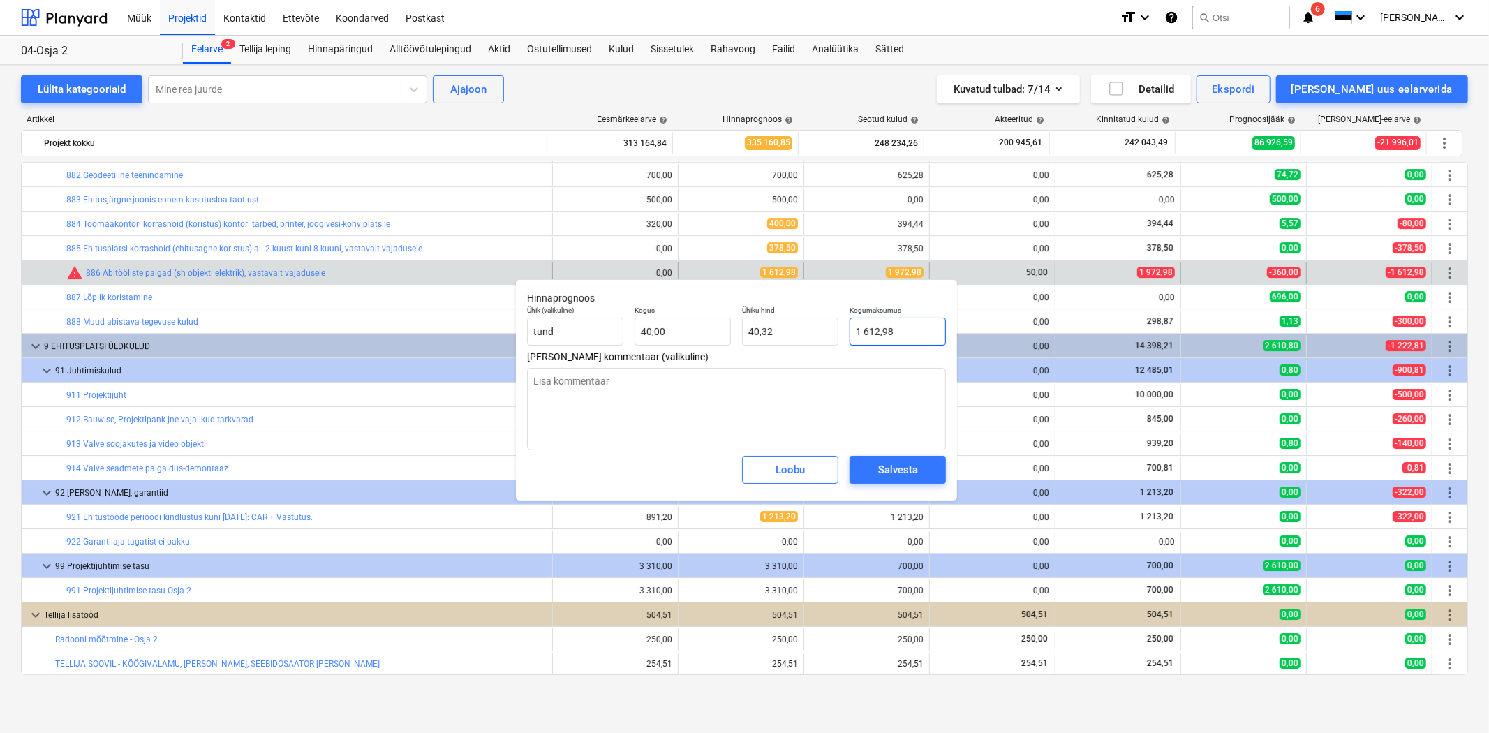
type input "1612,98"
drag, startPoint x: 907, startPoint y: 337, endPoint x: 779, endPoint y: 316, distance: 130.1
click at [779, 316] on div "Ühik (valikuline) tund Kogus 40,00 Ühiku hind 40,32 Kogumaksumus 1612,98" at bounding box center [736, 325] width 430 height 51
type textarea "x"
type input "1"
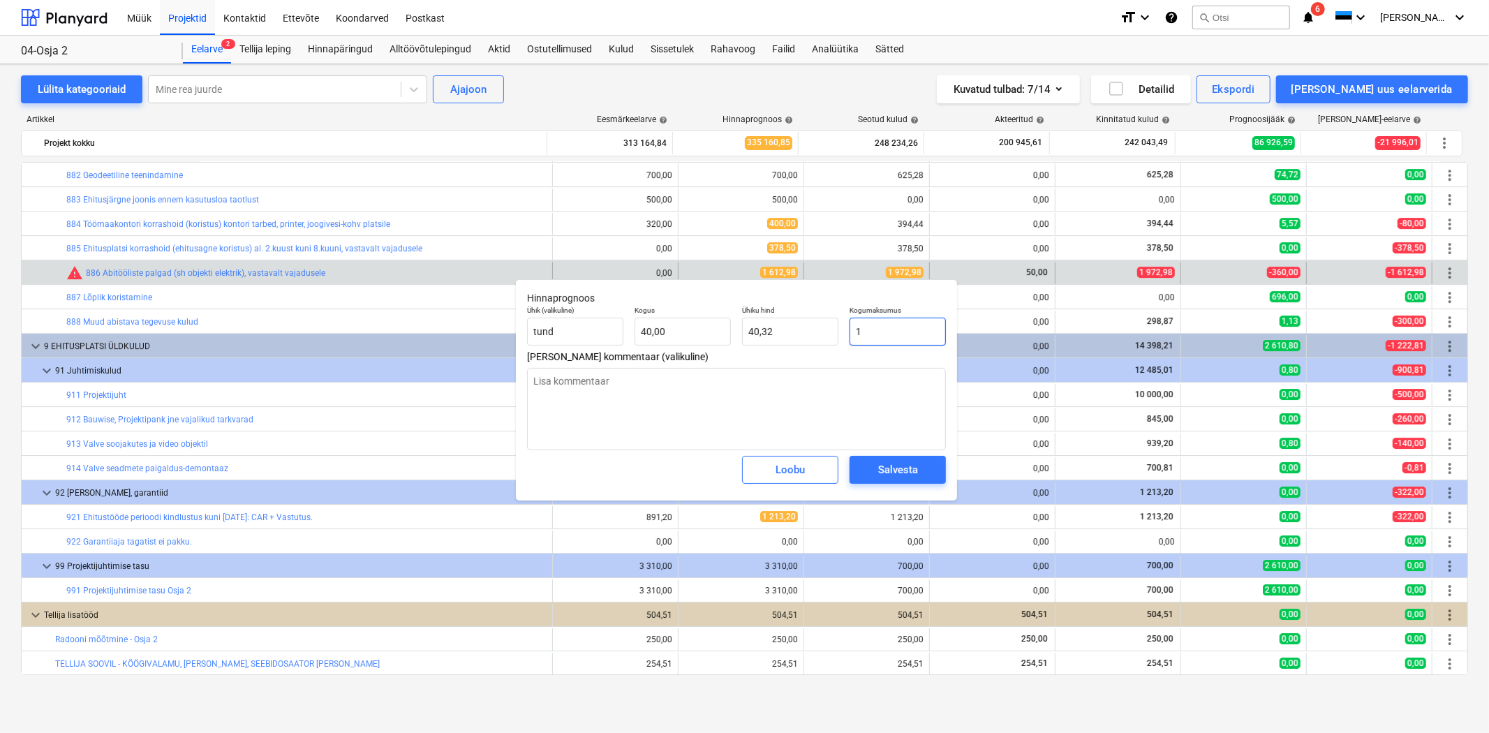
type input "0,03"
type textarea "x"
type input "19"
type input "0,48"
type textarea "x"
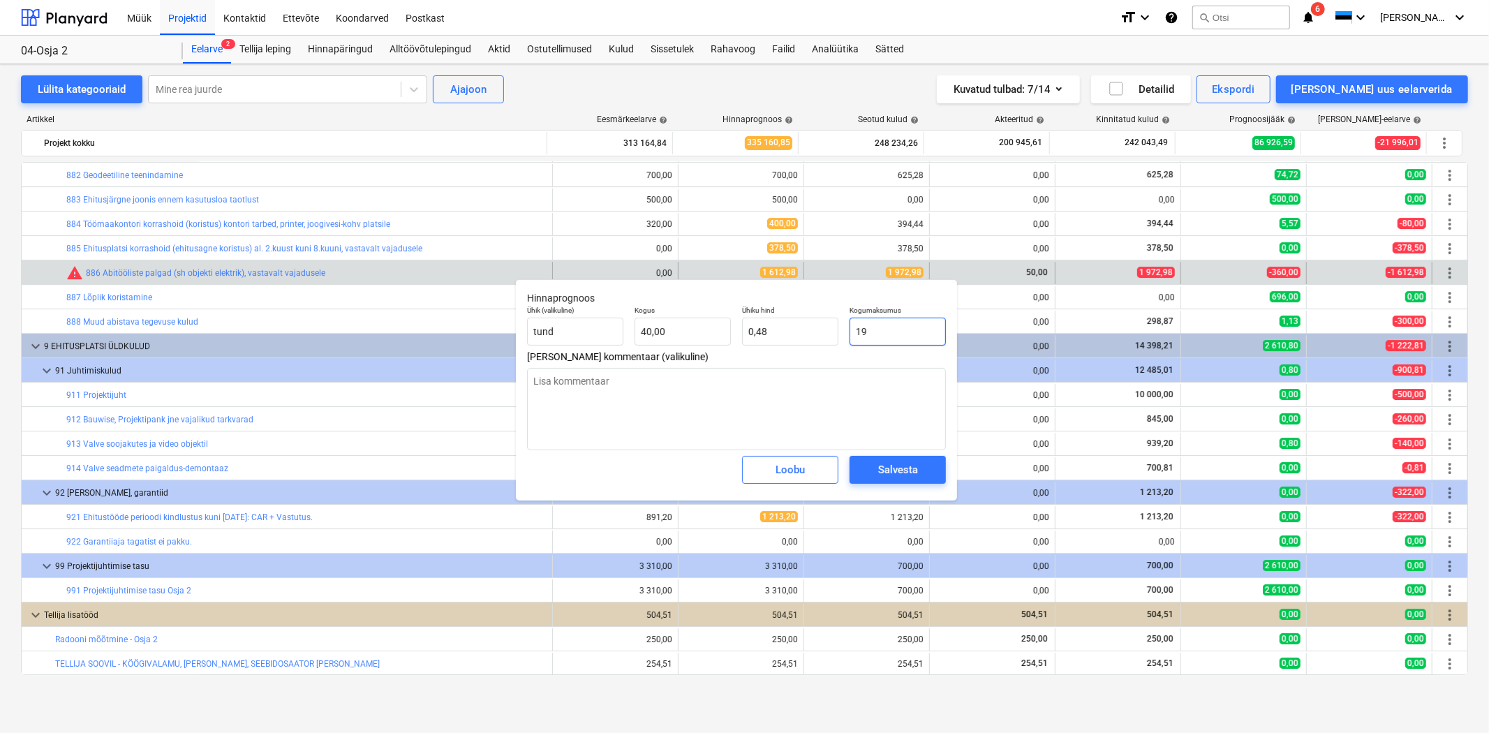
type input "197"
type input "4,93"
type textarea "x"
type input "1972"
type input "49,30"
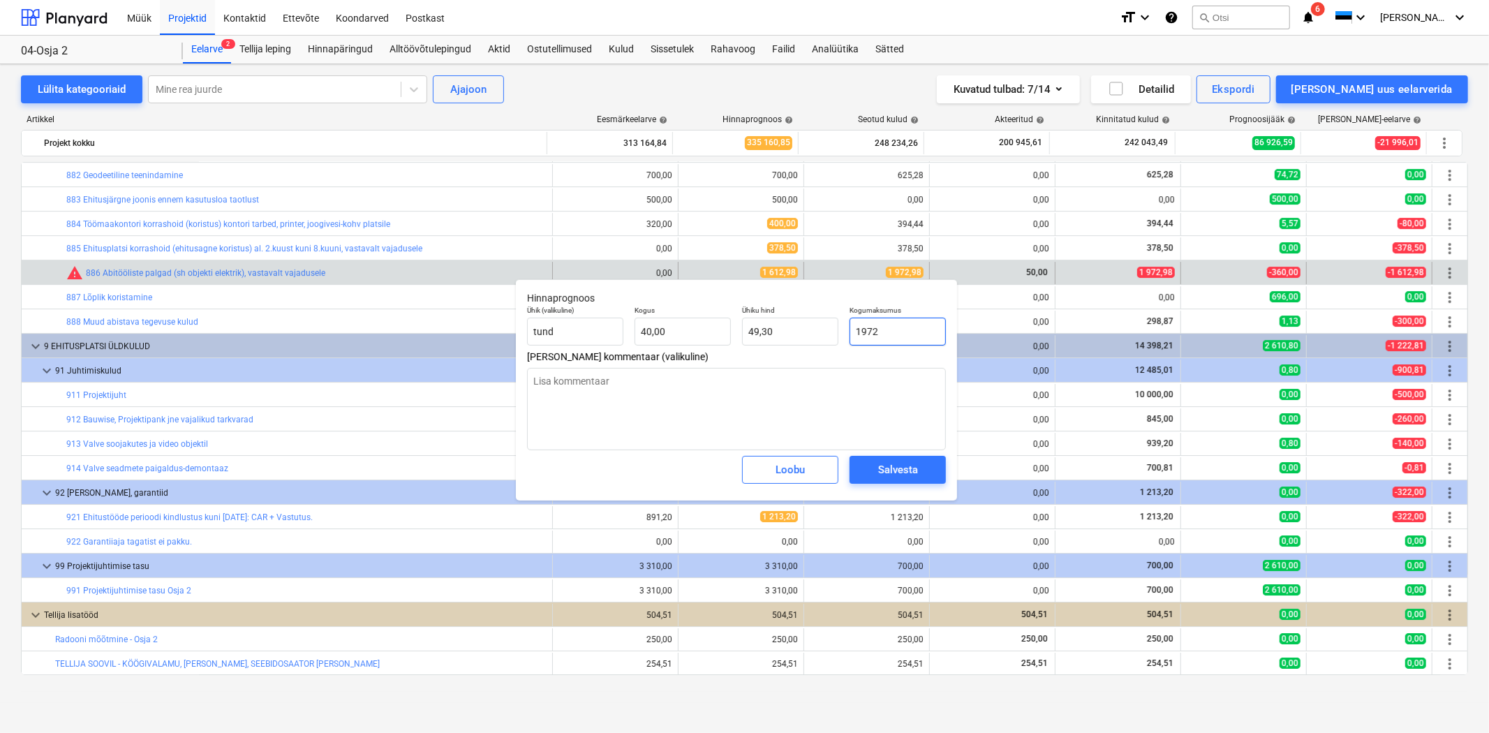
type textarea "x"
type input "1972,"
type textarea "x"
type input "1972,9"
type input "49,32"
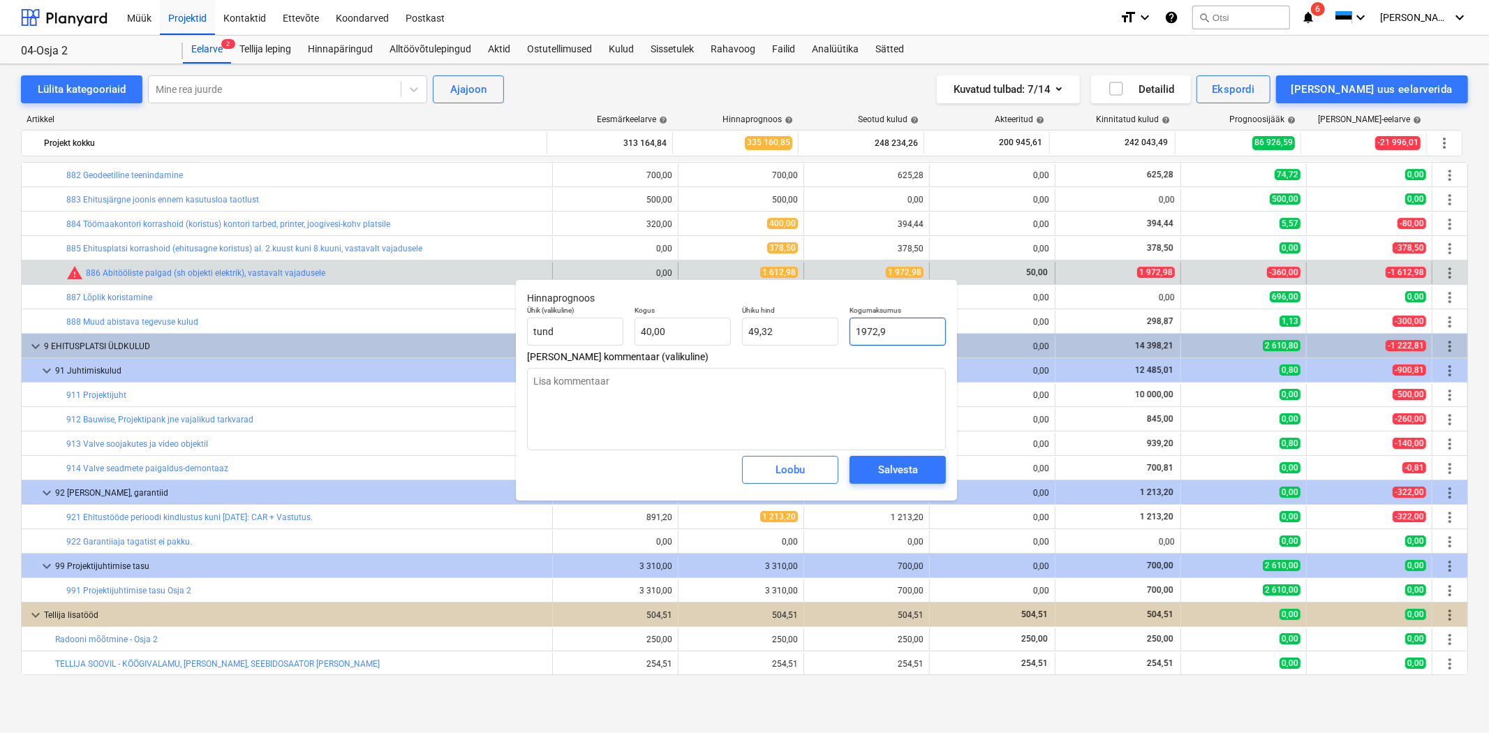
type textarea "x"
type input "1972,98"
type textarea "x"
type input "1 972,98"
click at [888, 476] on div "Salvesta" at bounding box center [898, 470] width 40 height 18
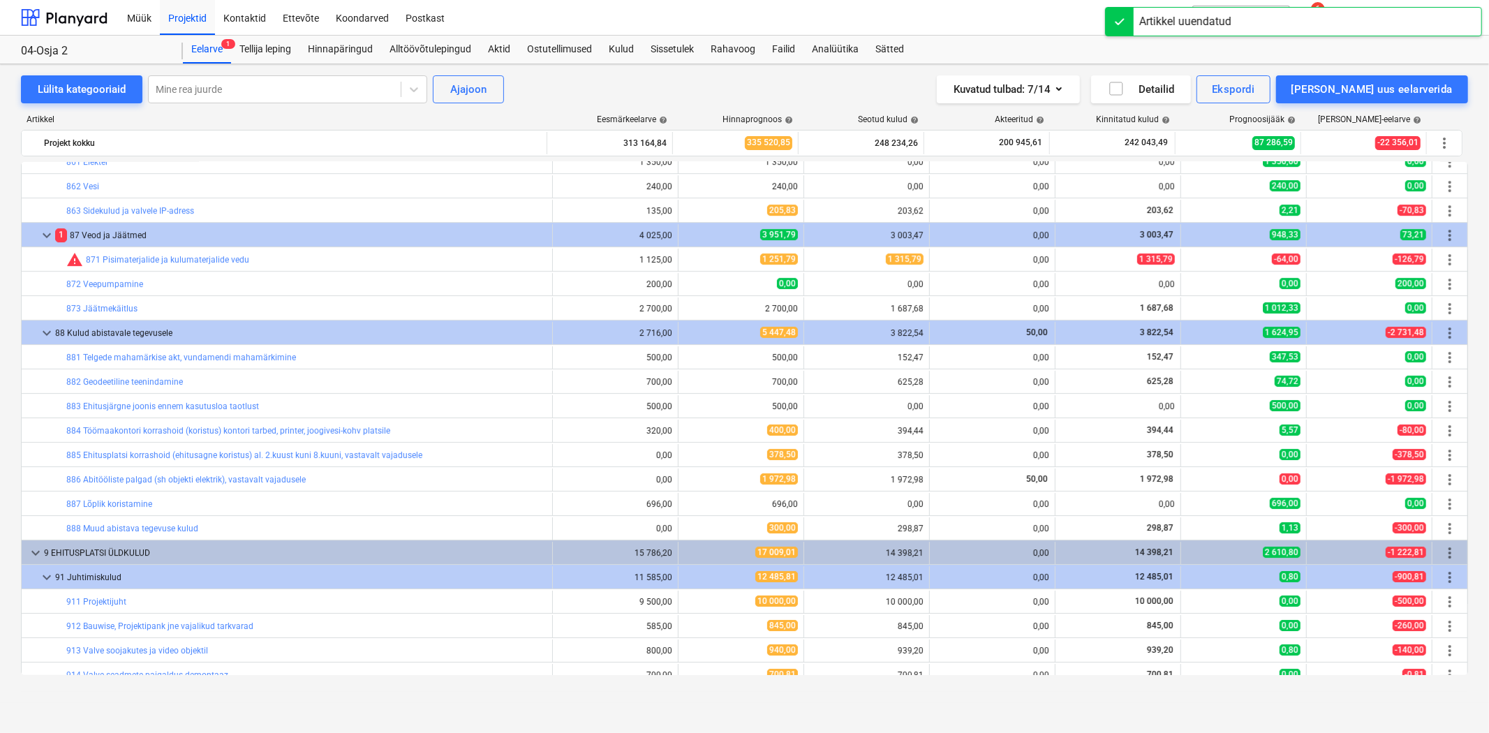
scroll to position [8244, 0]
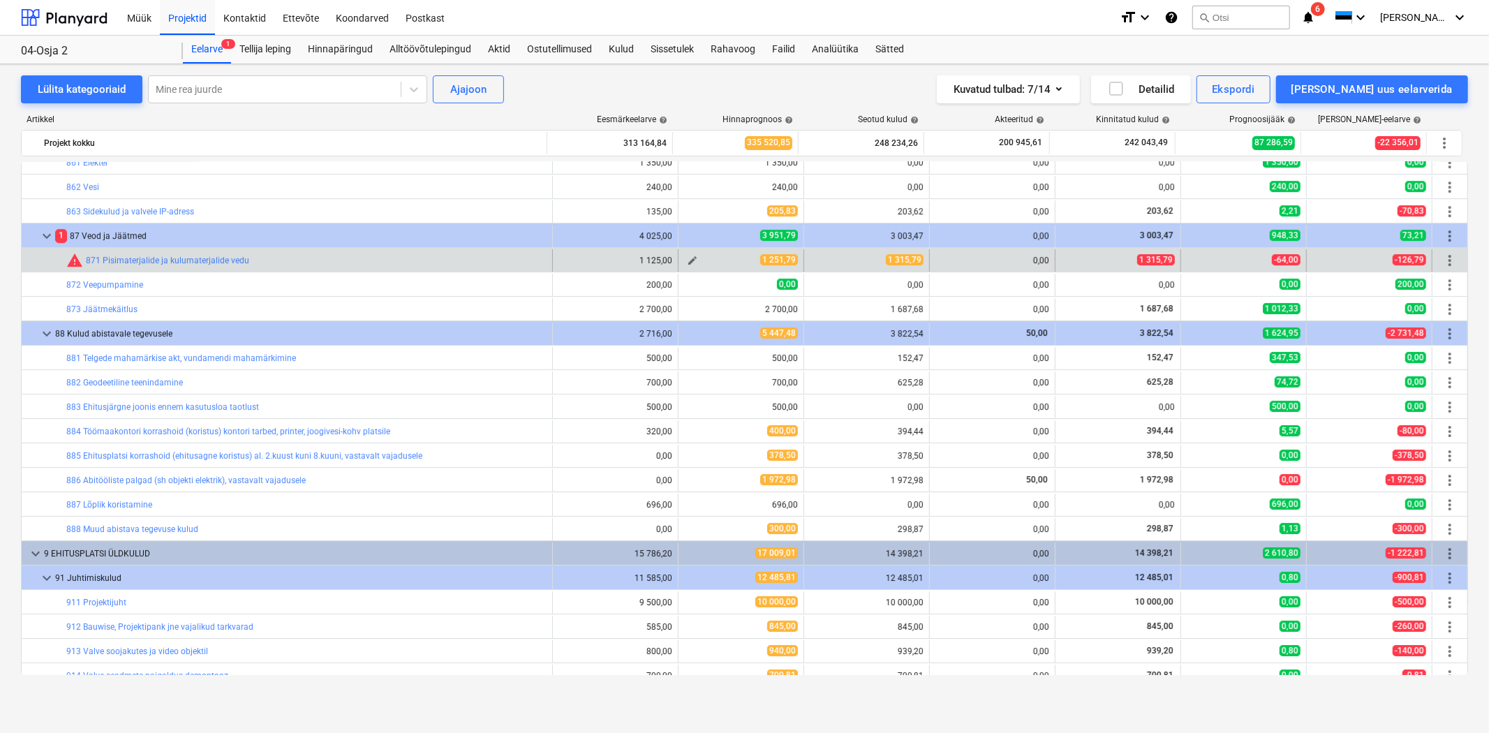
click at [688, 259] on span "edit" at bounding box center [692, 260] width 11 height 11
type textarea "x"
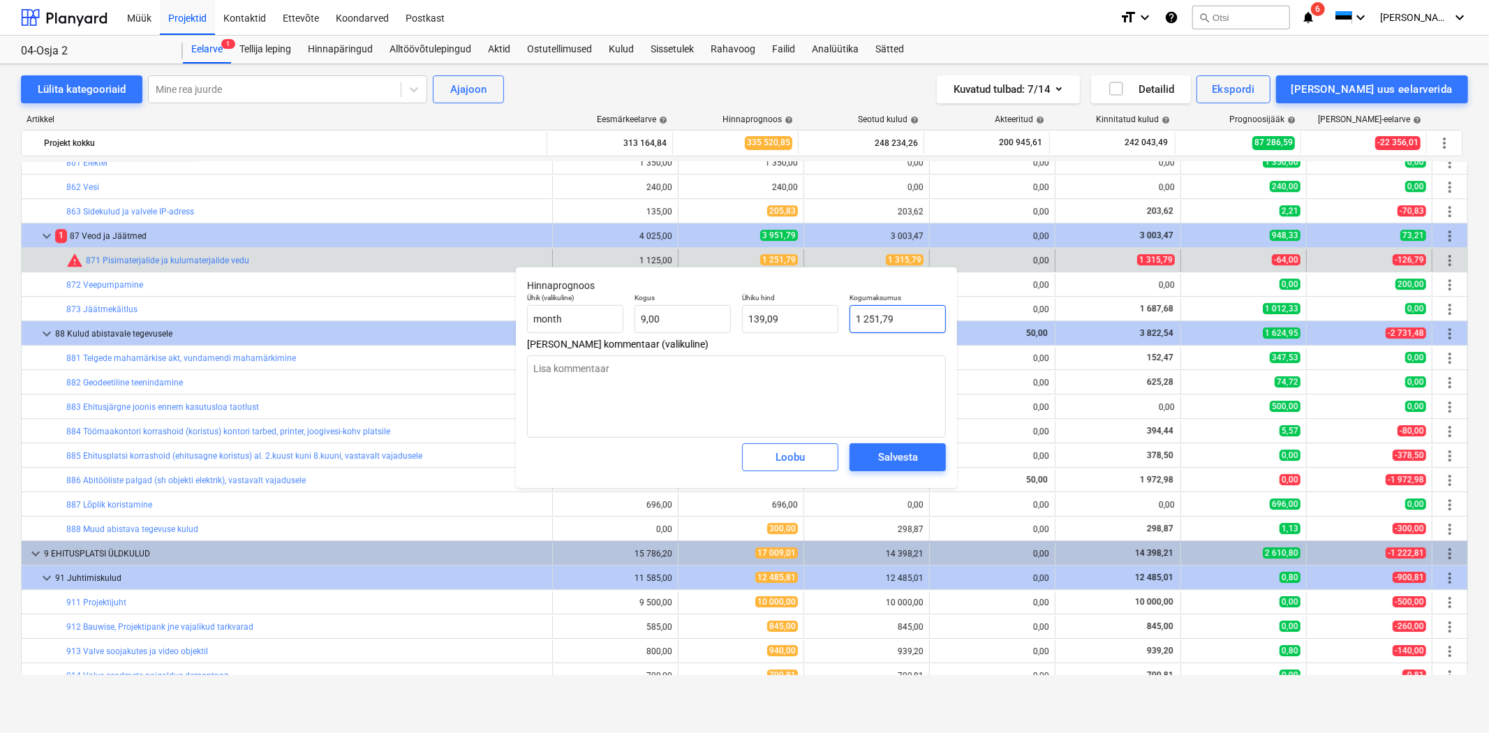
type input "1251,79"
drag, startPoint x: 904, startPoint y: 324, endPoint x: 847, endPoint y: 324, distance: 57.2
click at [847, 324] on div "Kogumaksumus 1251,79" at bounding box center [897, 313] width 107 height 51
type textarea "x"
type input "1"
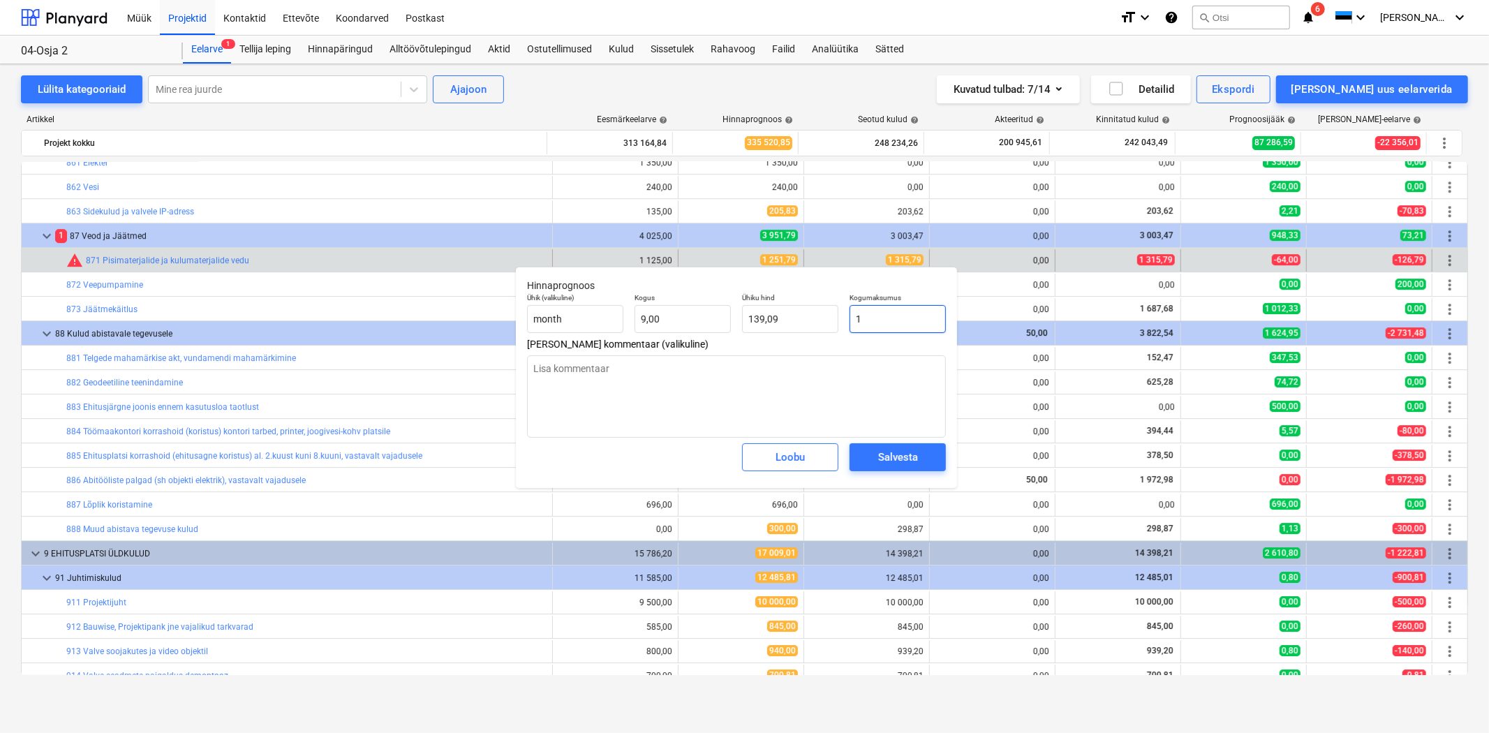
type input "0,11"
type textarea "x"
type input "13"
type input "1,44"
type textarea "x"
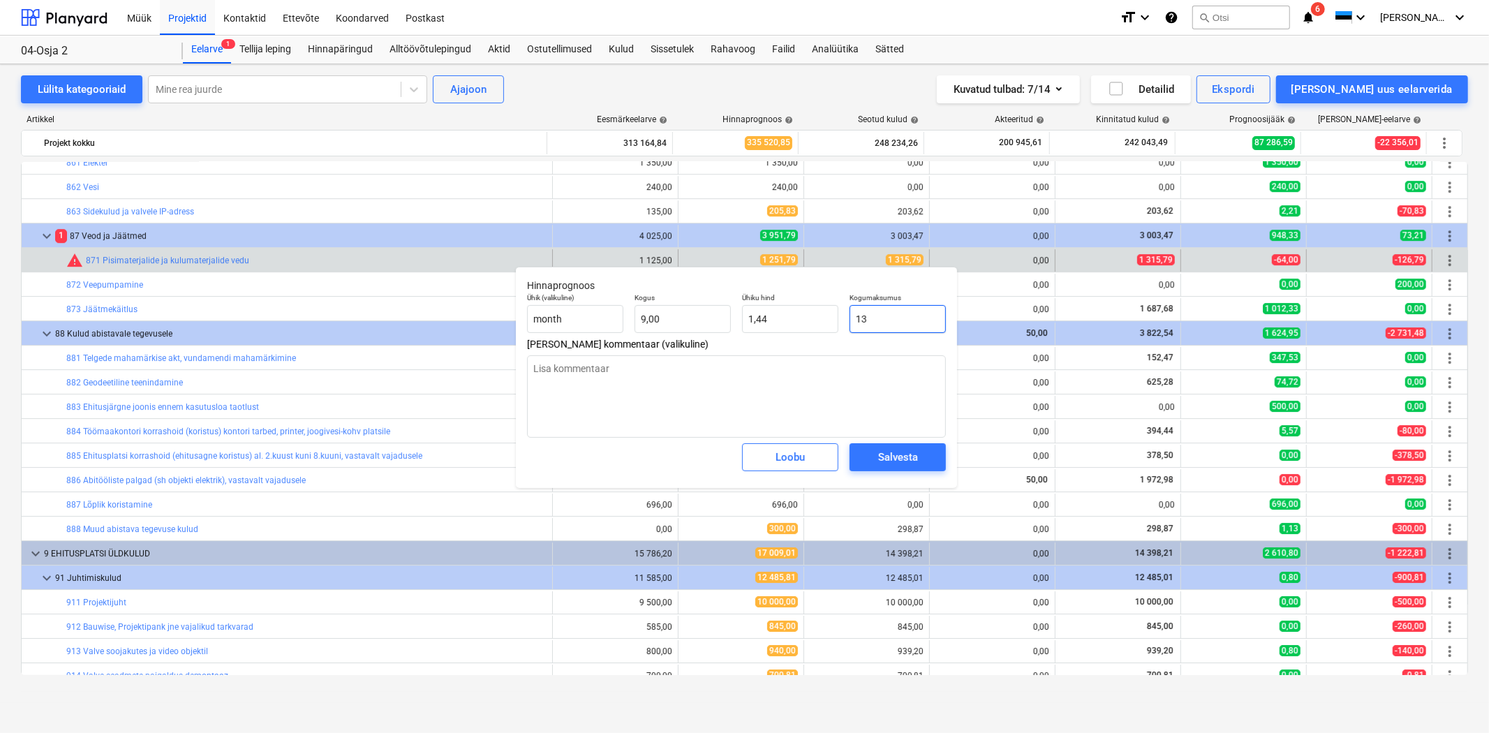
type input "131"
type input "14,56"
type textarea "x"
type input "1315"
type input "146,11"
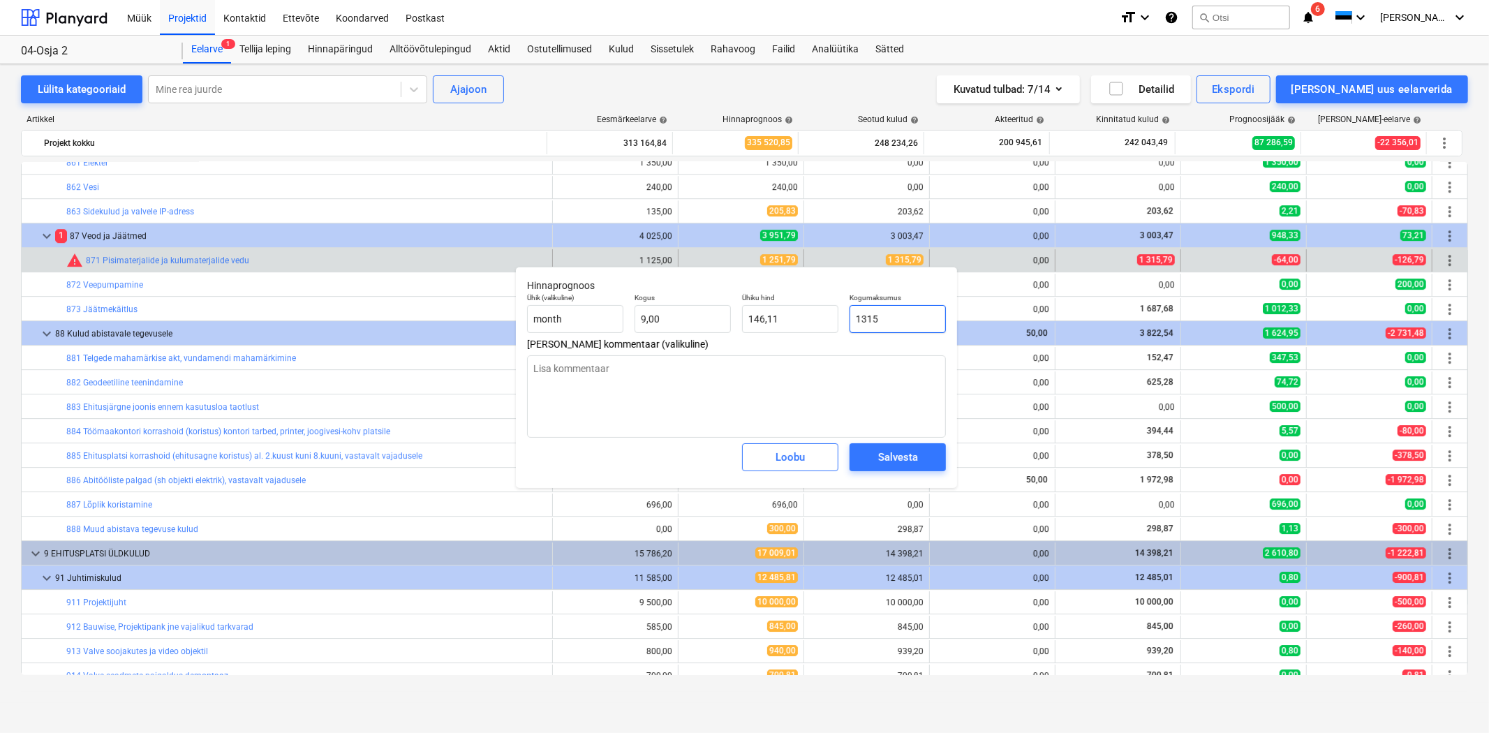
type textarea "x"
type input "1315,"
type textarea "x"
type input "1315,7"
type input "146,19"
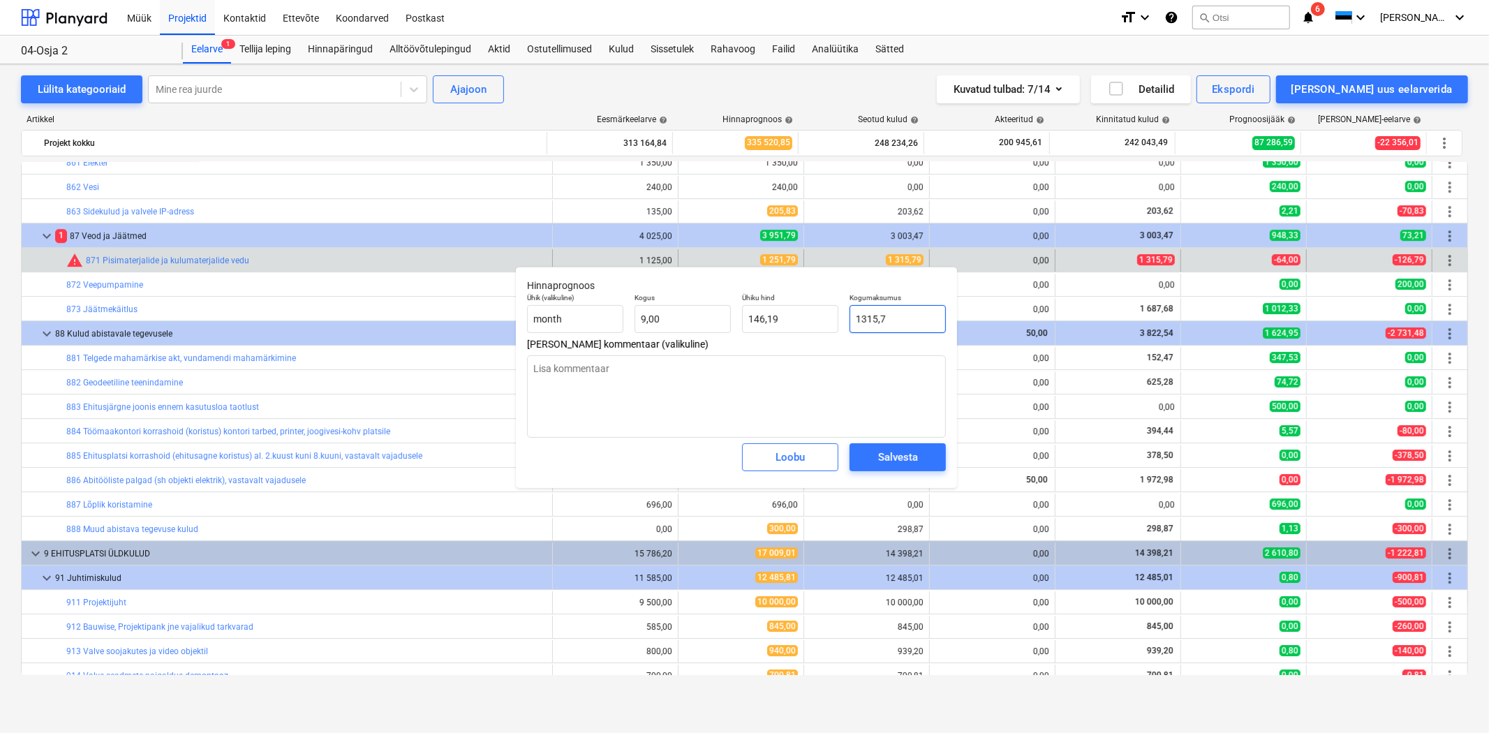
type textarea "x"
type input "1315,79"
type input "146,20"
type input "1315,79"
type textarea "x"
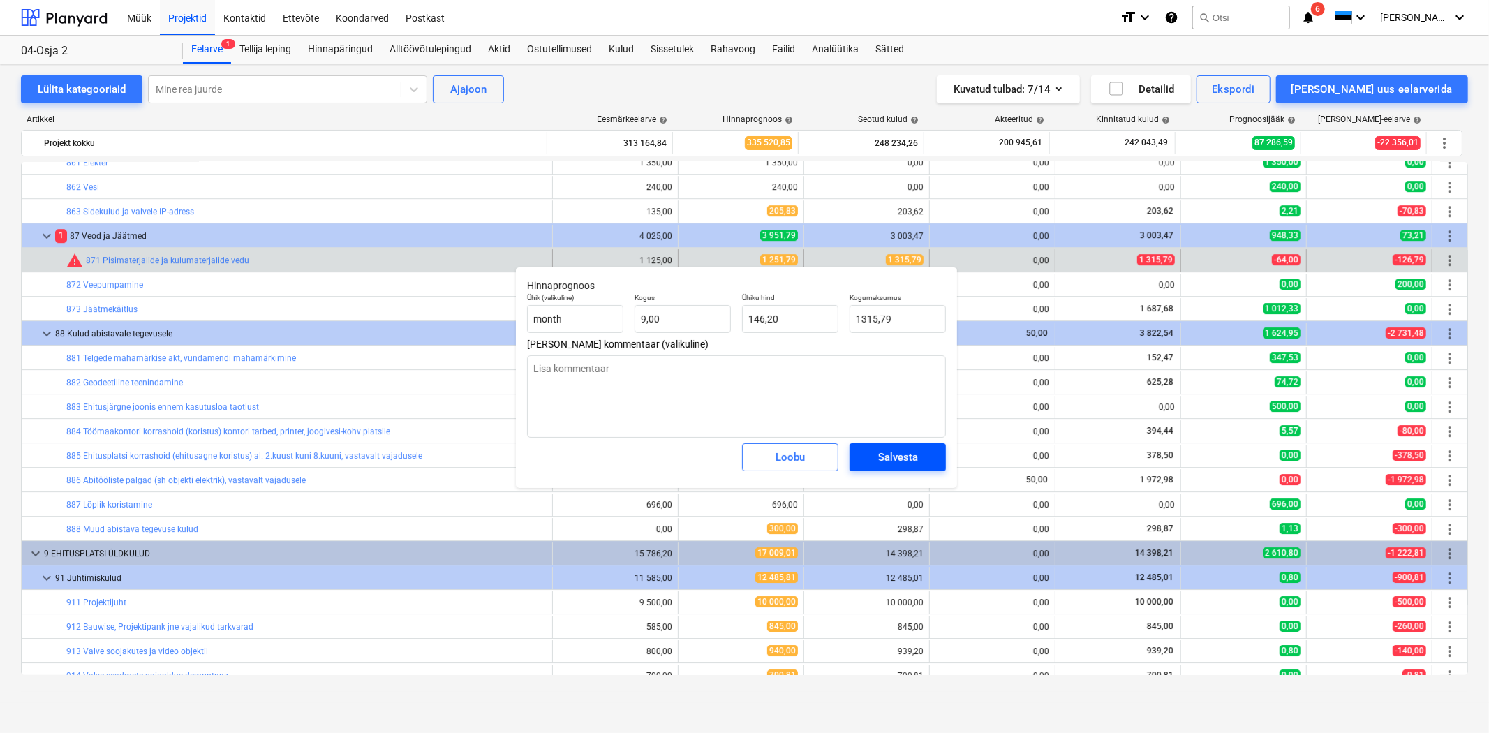
type input "1 315,79"
click at [902, 463] on div "Salvesta" at bounding box center [898, 457] width 40 height 18
type textarea "x"
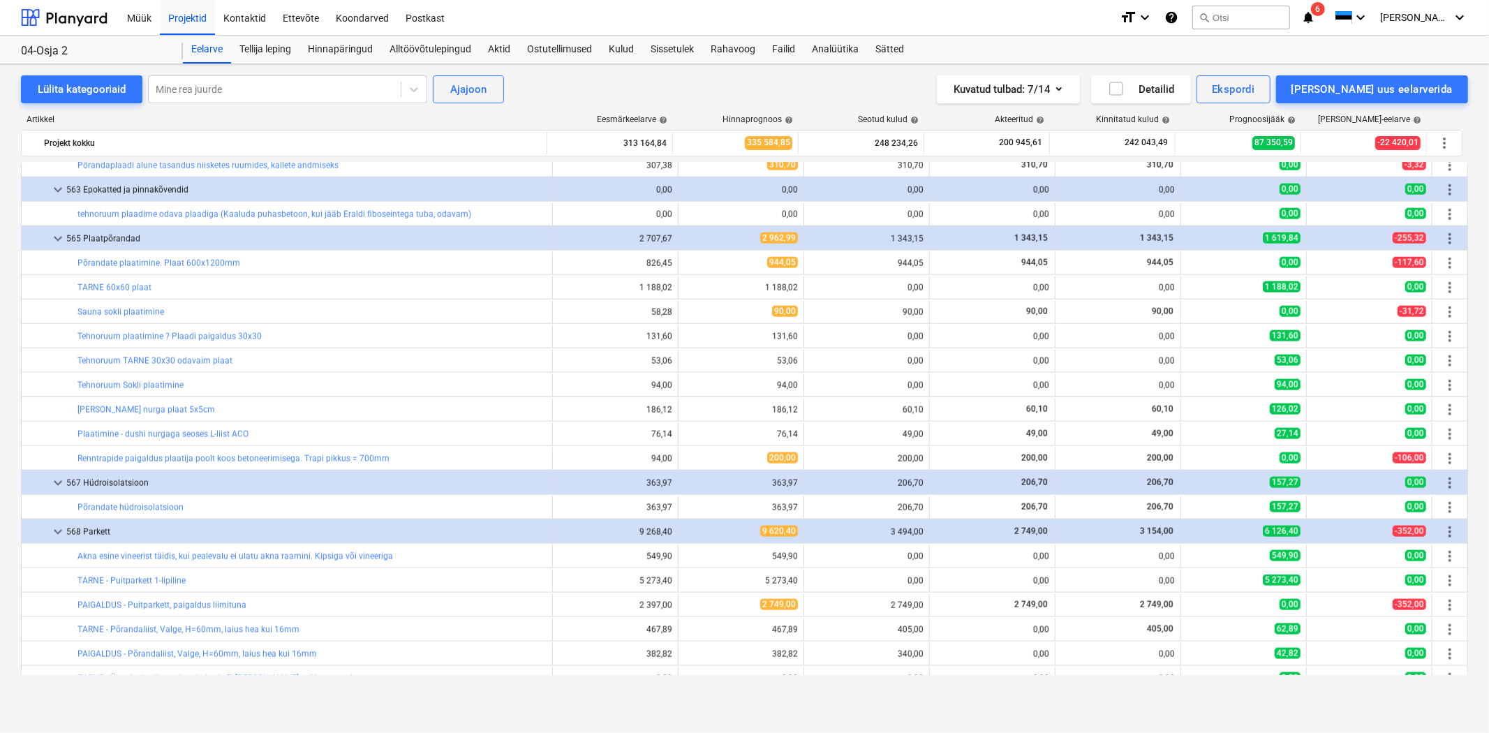
scroll to position [6900, 0]
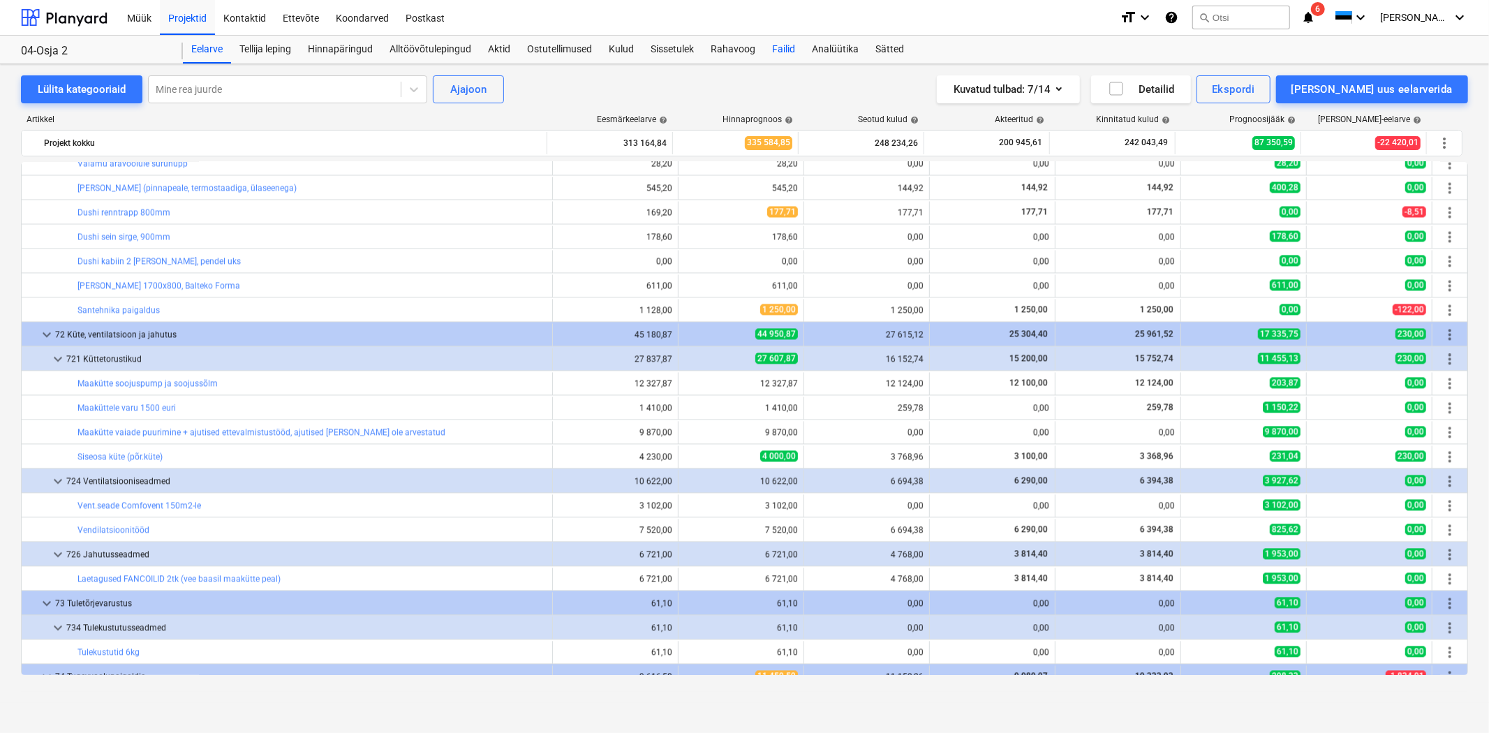
click at [778, 50] on div "Failid" at bounding box center [784, 50] width 40 height 28
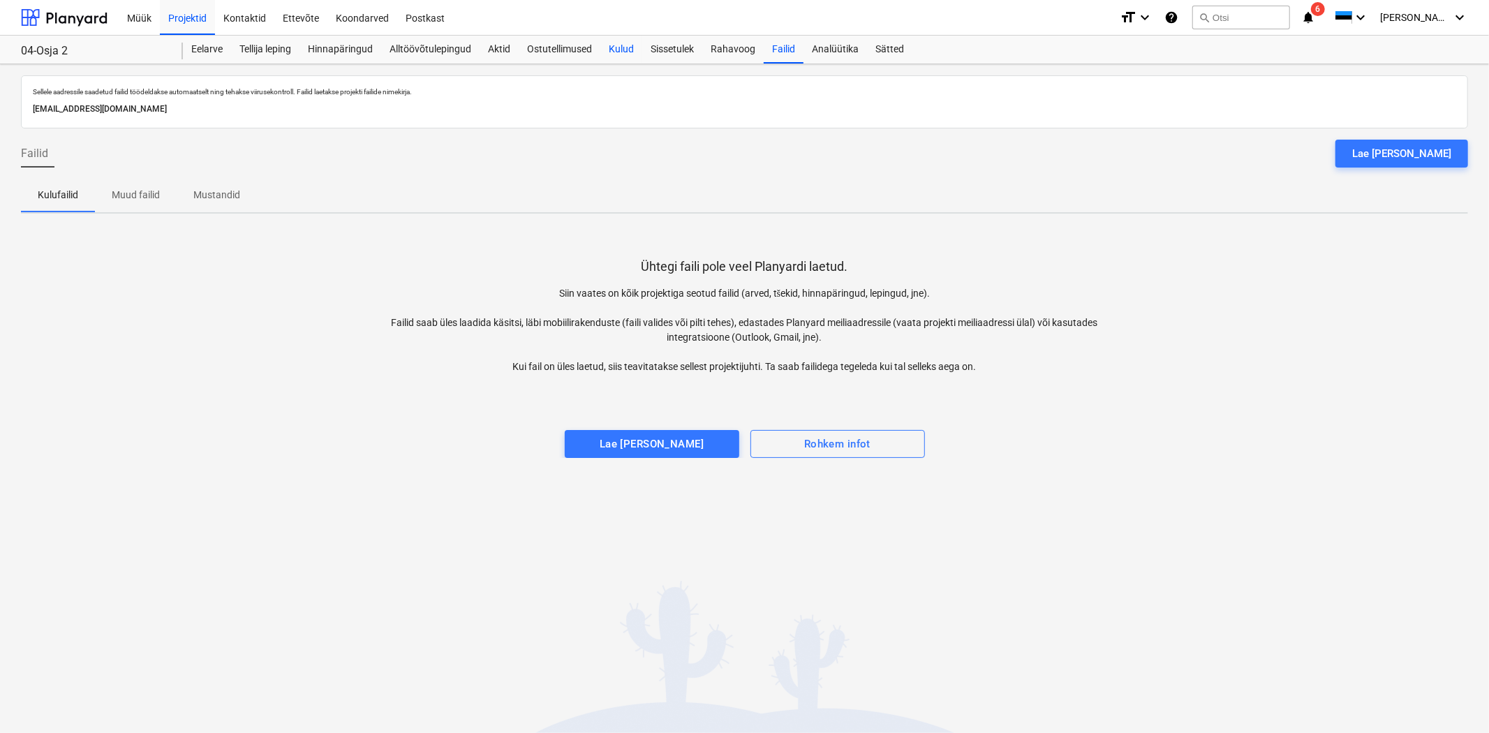
click at [627, 51] on div "Kulud" at bounding box center [621, 50] width 42 height 28
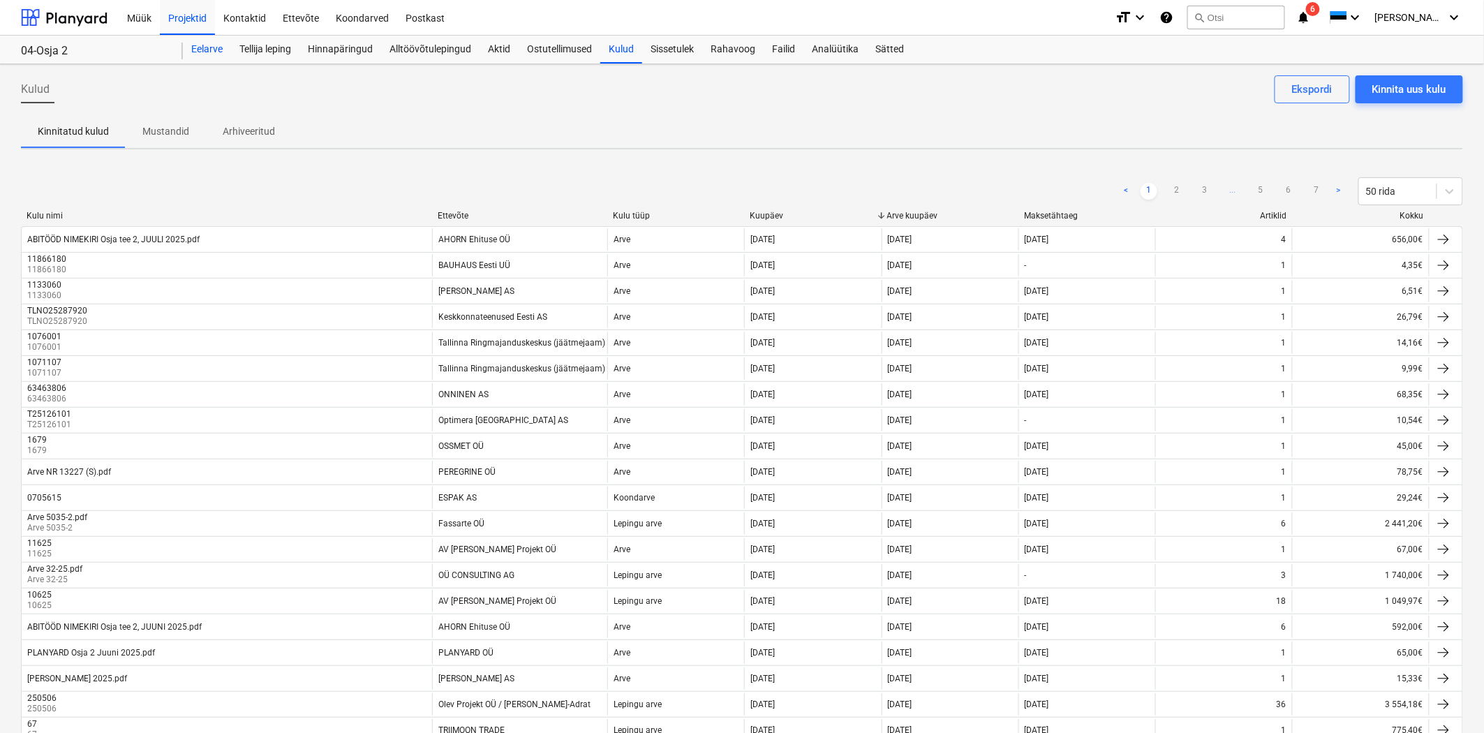
click at [211, 50] on div "Eelarve" at bounding box center [207, 50] width 48 height 28
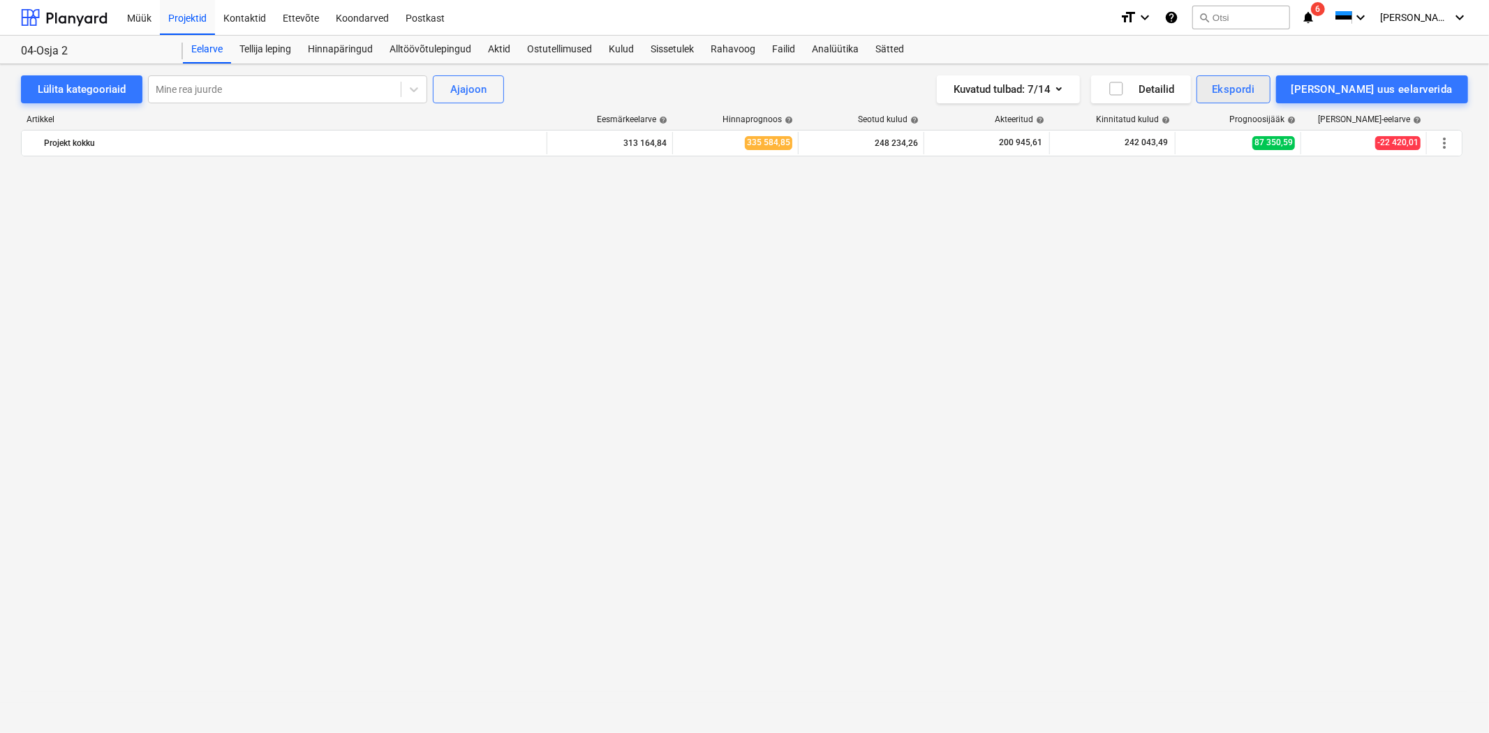
scroll to position [6900, 0]
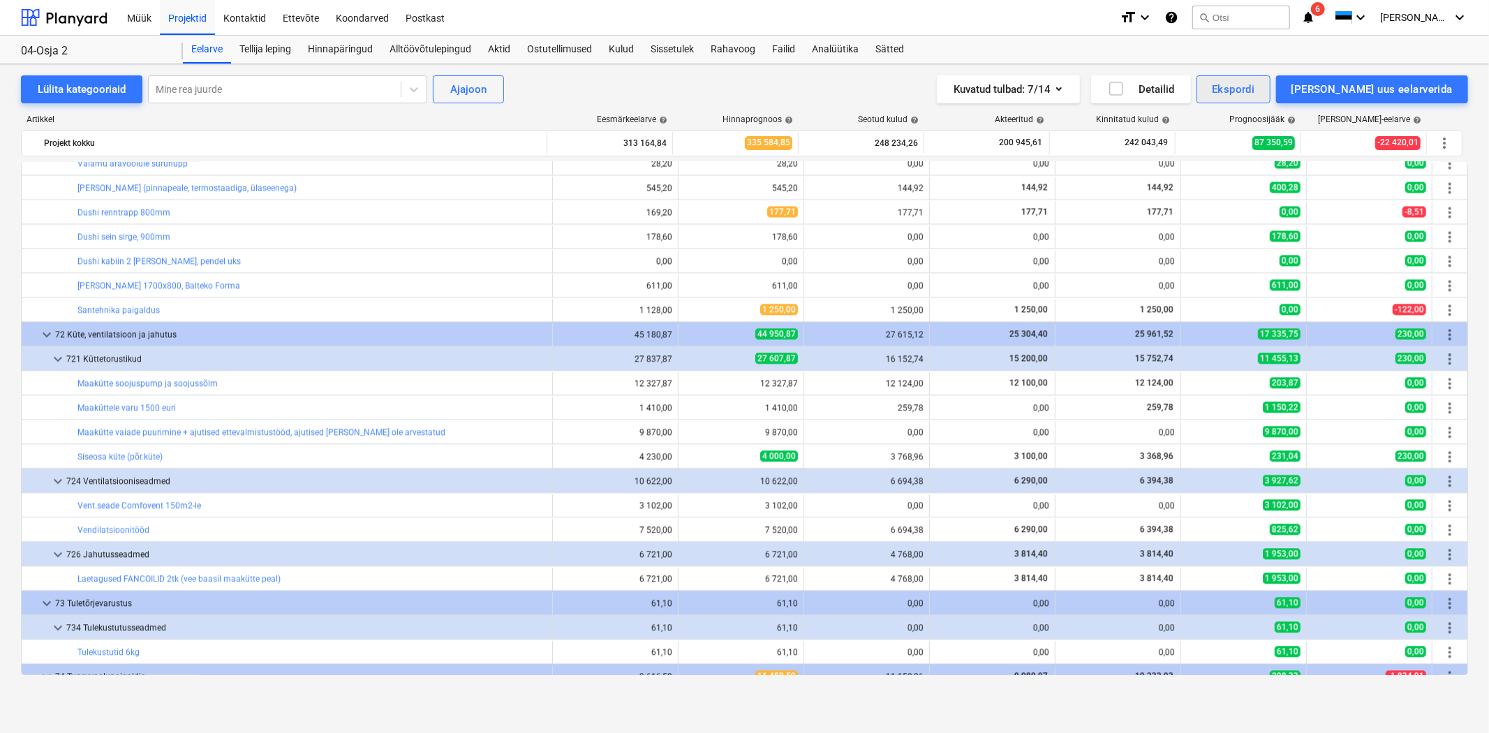
click at [1254, 89] on div "Ekspordi" at bounding box center [1233, 89] width 43 height 18
click at [1230, 193] on div "Kuluridade XLSX" at bounding box center [1186, 197] width 167 height 24
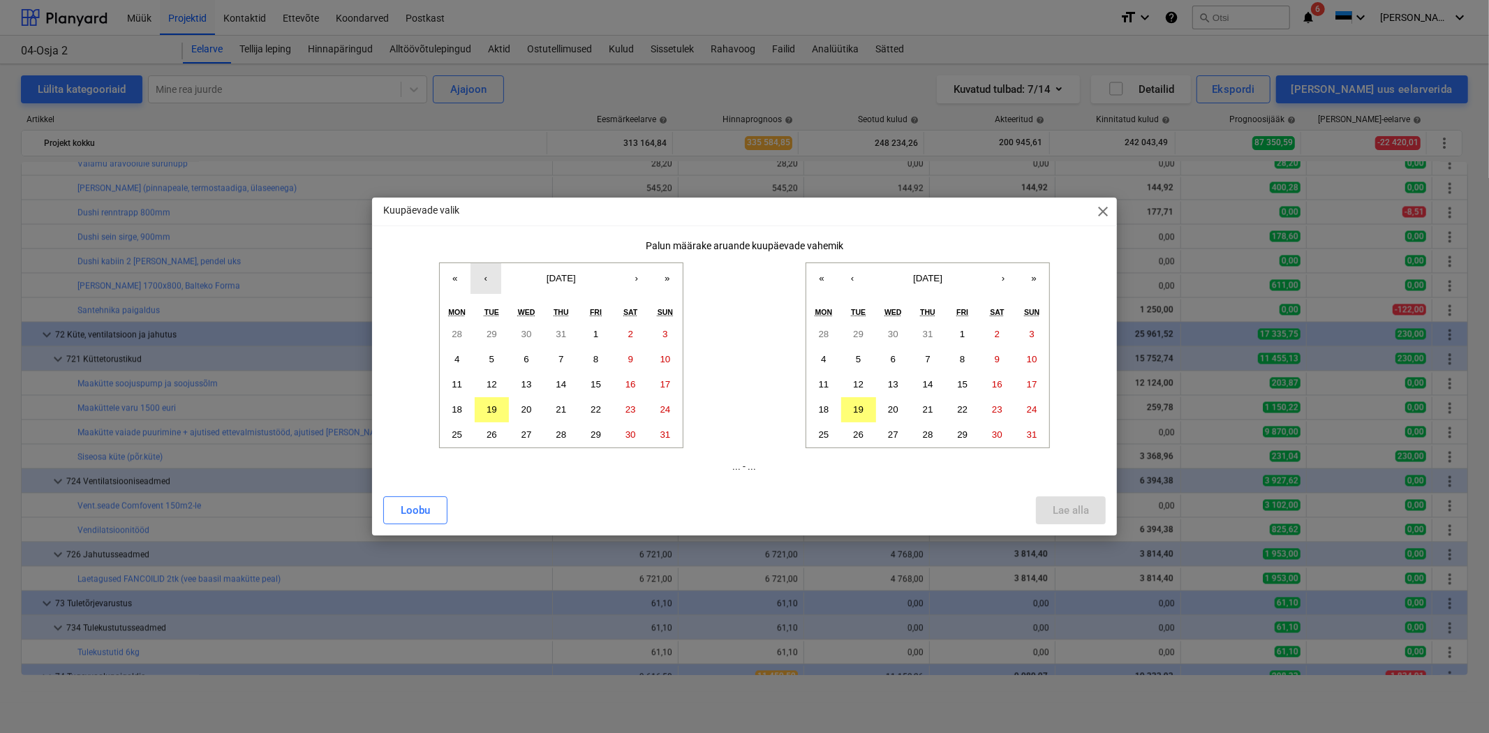
click at [494, 281] on button "‹" at bounding box center [485, 278] width 31 height 31
click at [498, 337] on button "1" at bounding box center [492, 334] width 35 height 25
click at [858, 279] on button "‹" at bounding box center [852, 278] width 31 height 31
click at [921, 429] on button "31" at bounding box center [927, 434] width 35 height 25
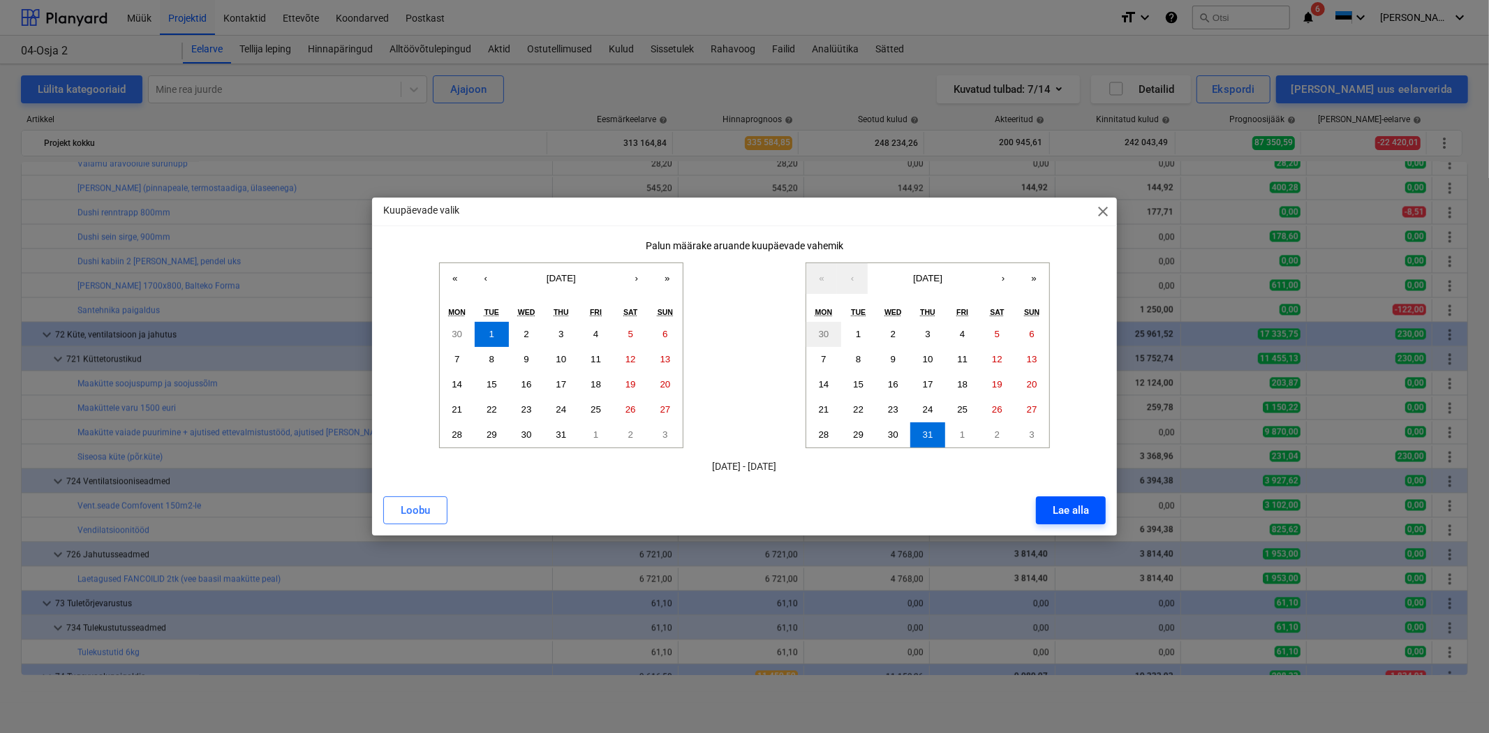
click at [1052, 501] on div "Lae alla" at bounding box center [1070, 510] width 36 height 18
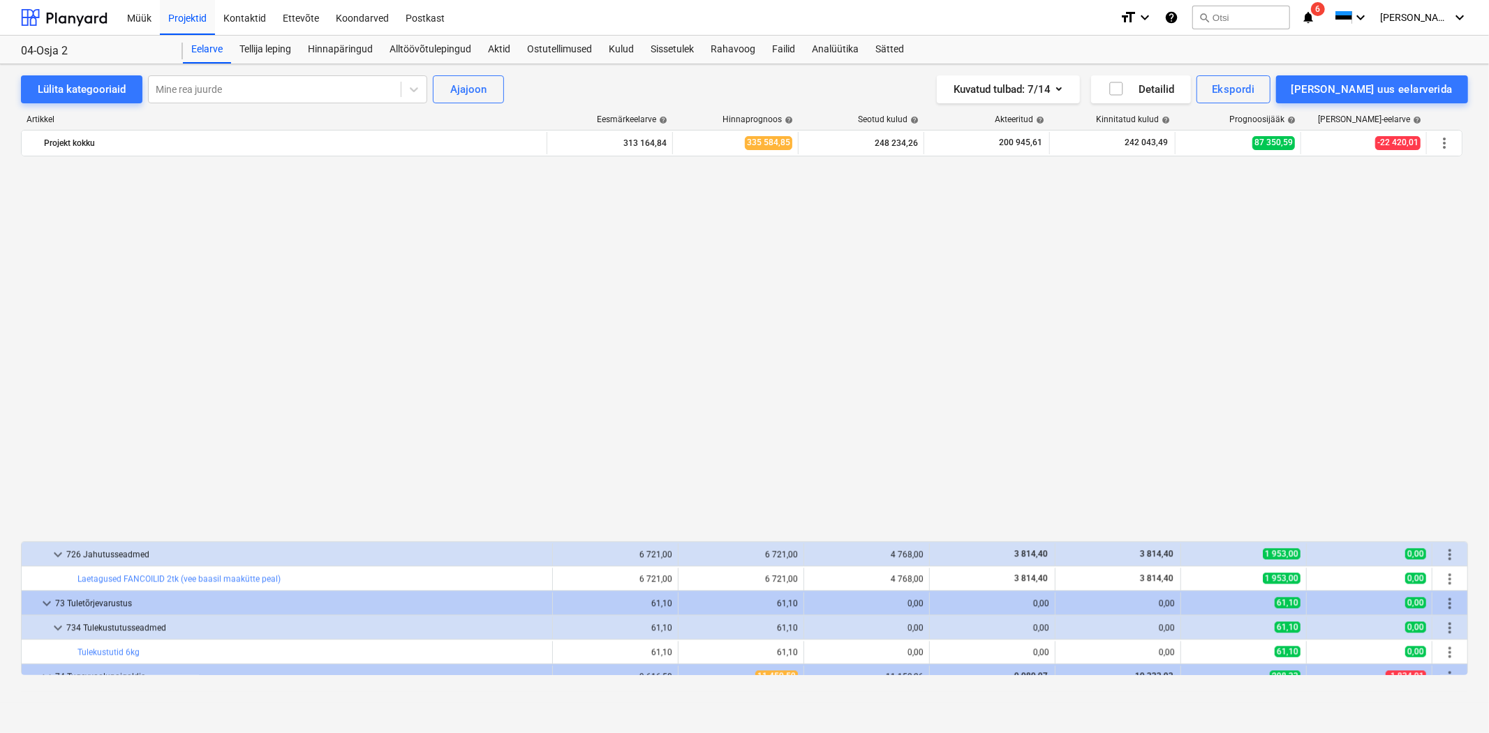
scroll to position [7314, 0]
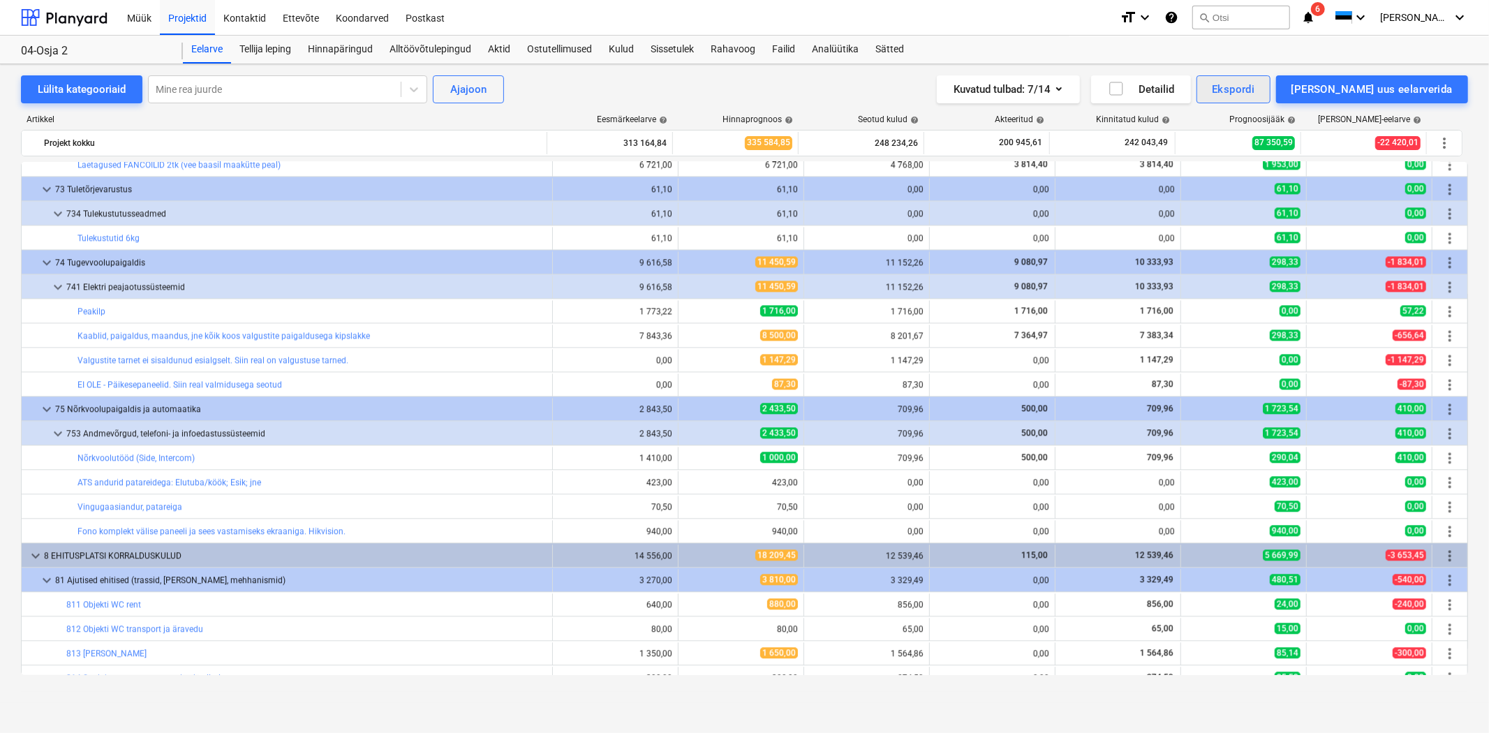
click at [1254, 93] on div "Ekspordi" at bounding box center [1233, 89] width 43 height 18
click at [1250, 202] on div "Kuluridade XLSX" at bounding box center [1186, 197] width 167 height 24
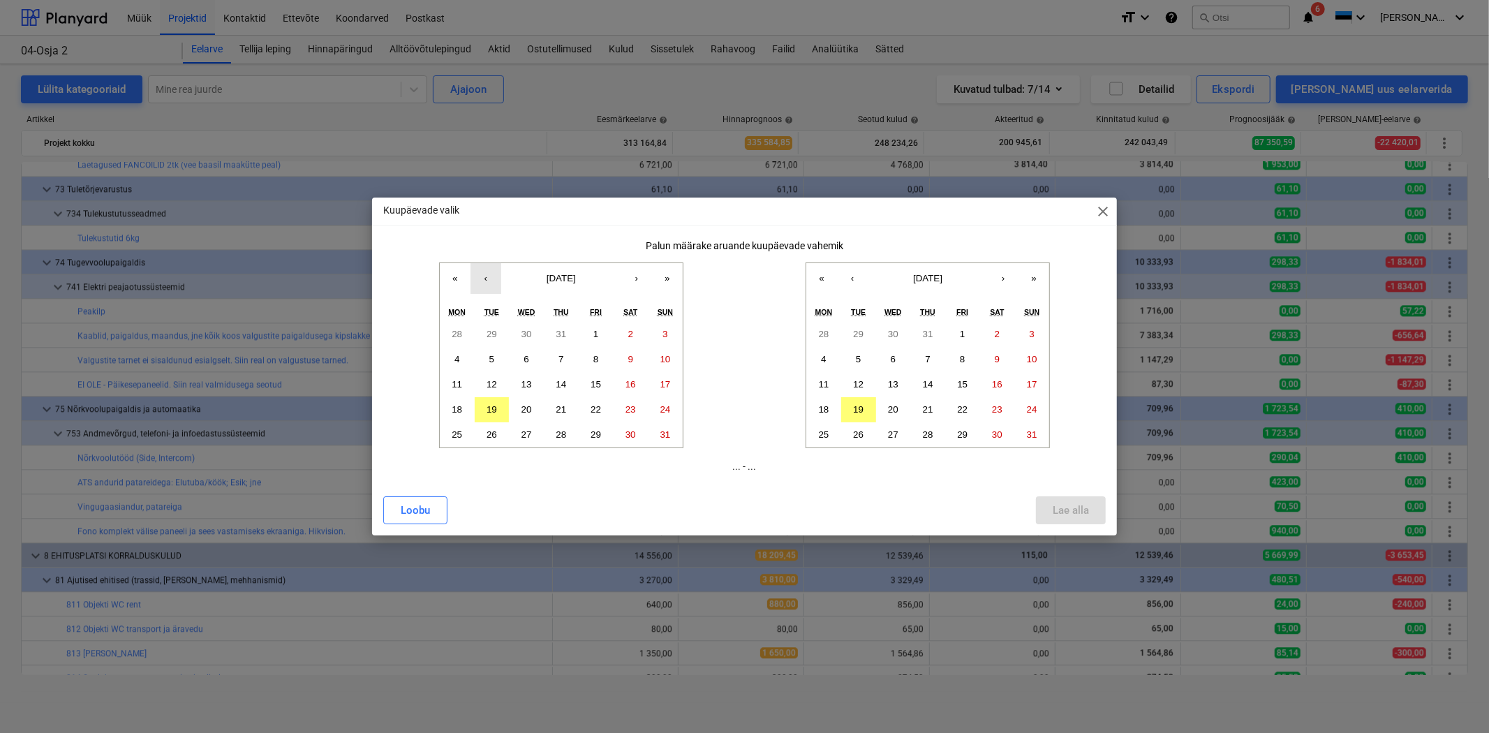
click at [482, 278] on button "‹" at bounding box center [485, 278] width 31 height 31
click at [486, 329] on button "1" at bounding box center [492, 334] width 35 height 25
click at [858, 408] on abbr "19" at bounding box center [858, 409] width 10 height 10
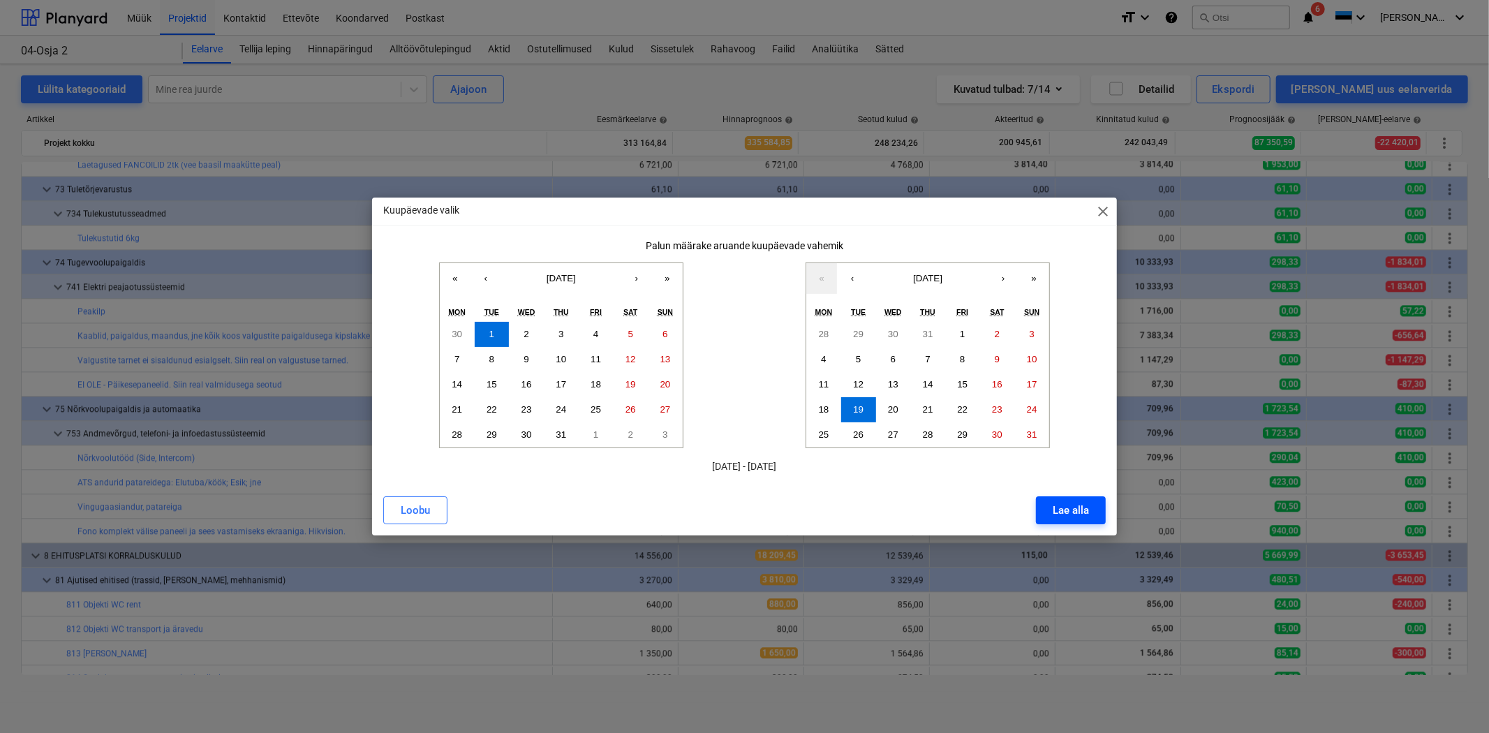
click at [1062, 519] on div "Lae alla" at bounding box center [1070, 510] width 36 height 18
